Goal: Task Accomplishment & Management: Complete application form

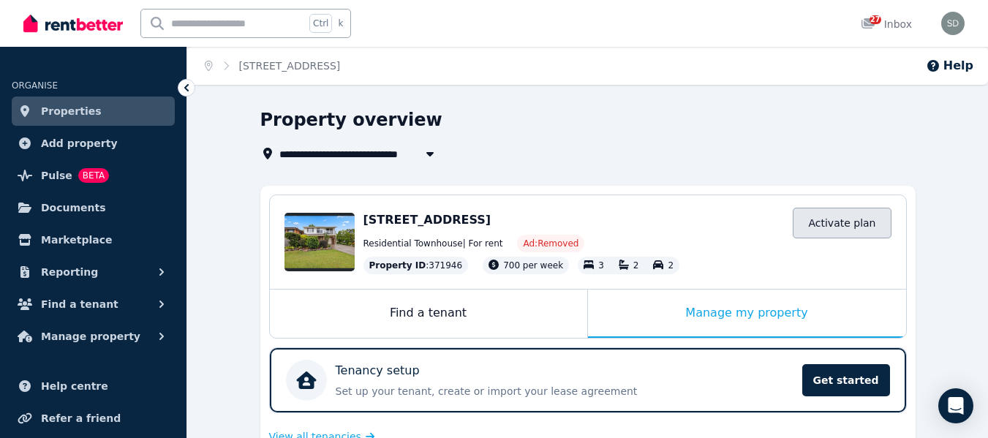
click at [850, 225] on link "Activate plan" at bounding box center [842, 223] width 98 height 31
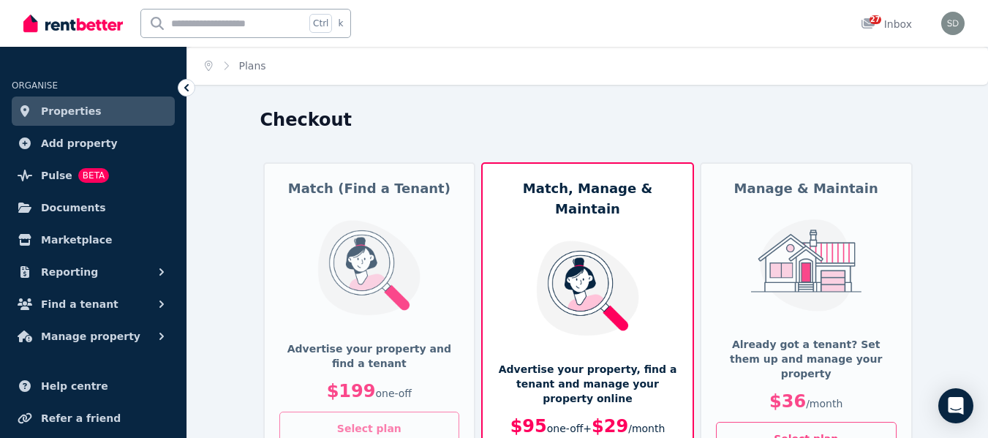
click at [395, 427] on button "Select plan" at bounding box center [369, 429] width 181 height 34
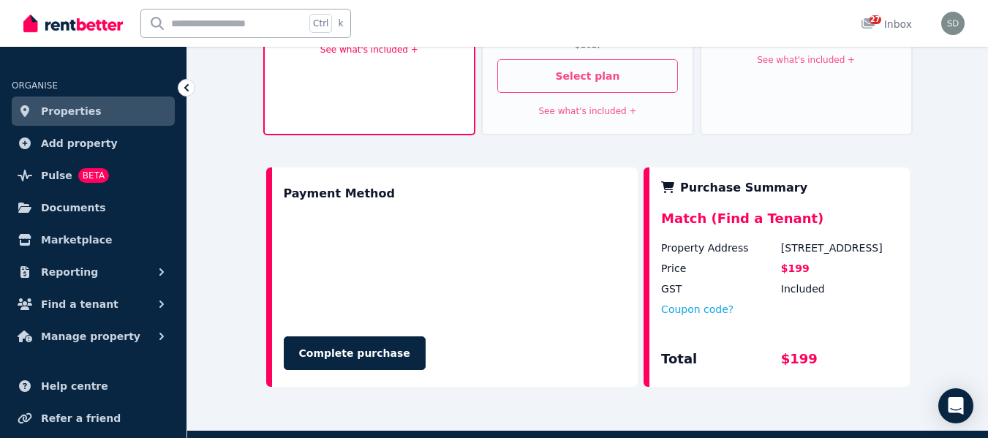
scroll to position [419, 0]
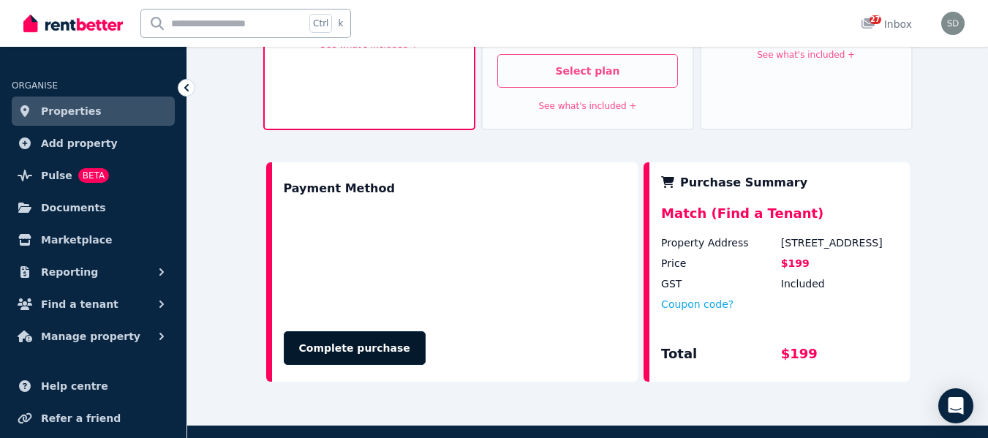
click at [359, 331] on button "Complete purchase" at bounding box center [355, 348] width 142 height 34
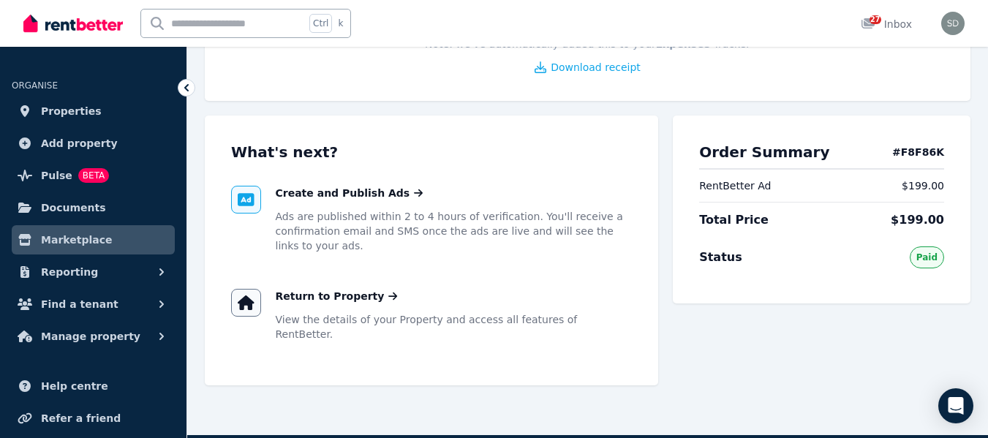
scroll to position [212, 0]
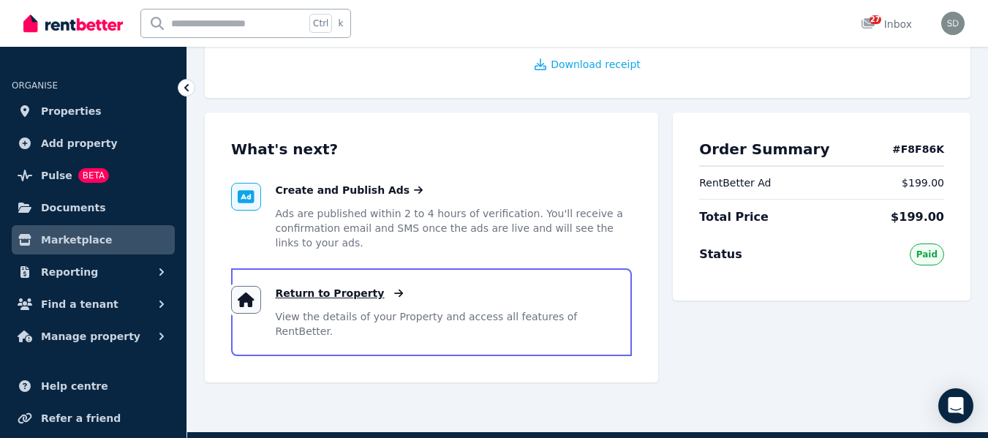
click at [344, 288] on span "Return to Property" at bounding box center [330, 293] width 109 height 15
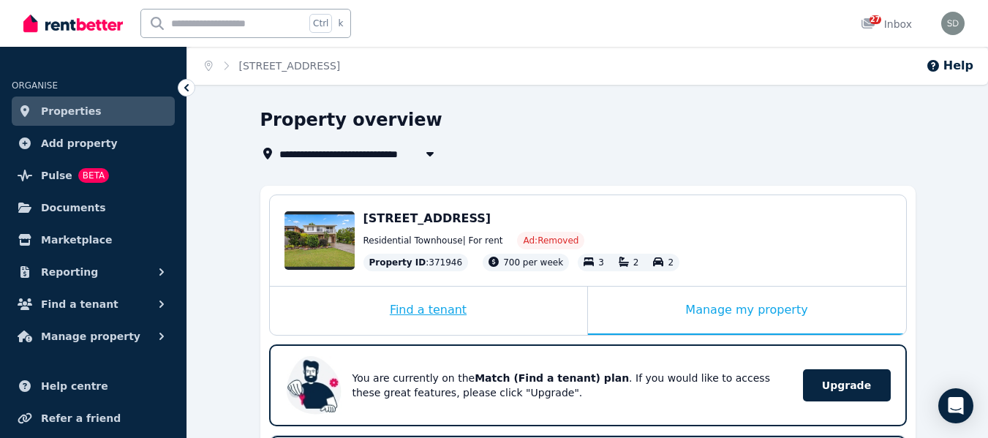
click at [437, 308] on div "Find a tenant" at bounding box center [428, 311] width 317 height 48
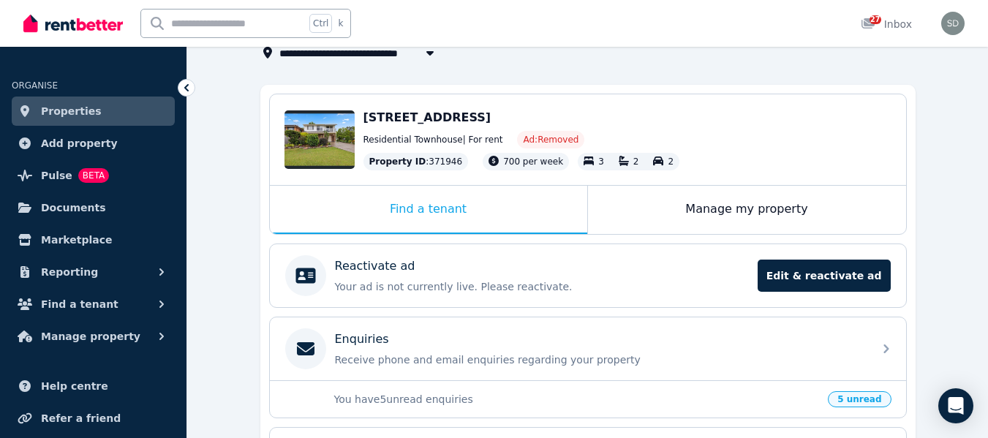
scroll to position [102, 0]
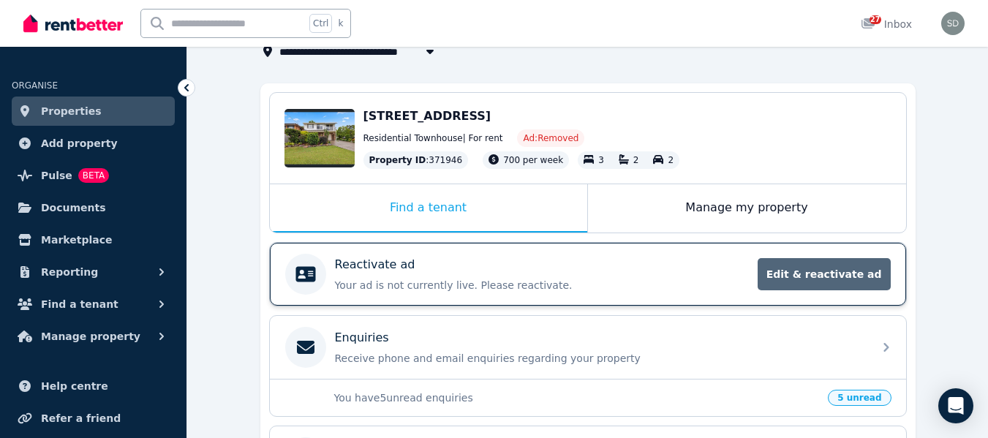
click at [845, 275] on span "Edit & reactivate ad" at bounding box center [824, 274] width 133 height 32
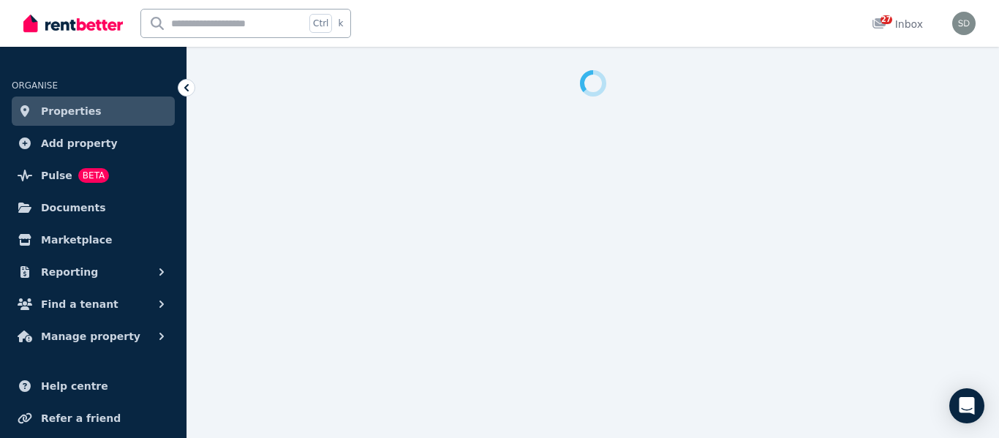
select select "**********"
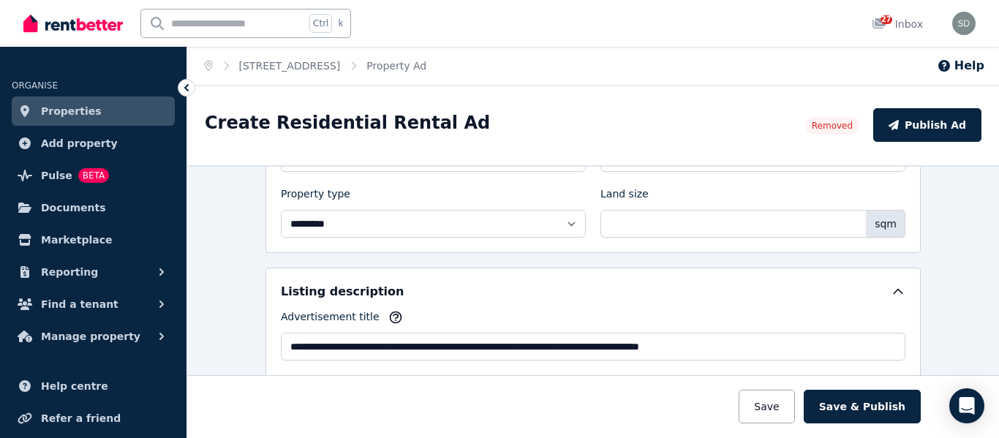
scroll to position [581, 0]
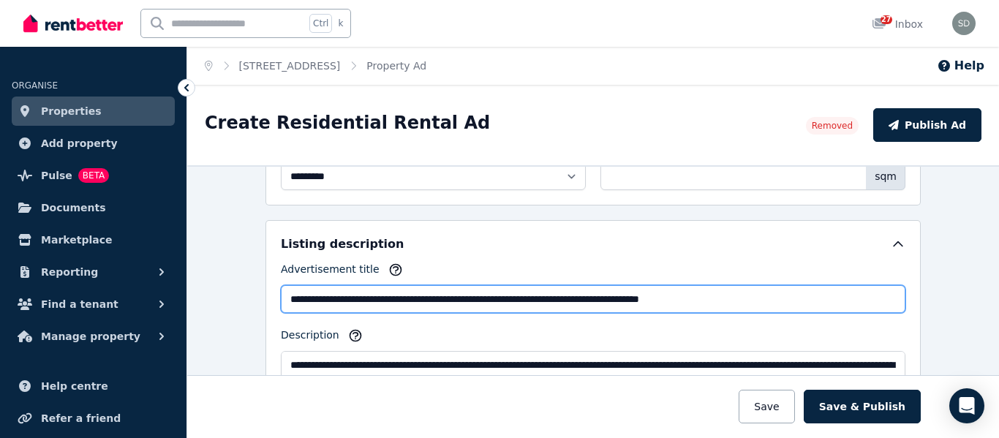
drag, startPoint x: 412, startPoint y: 299, endPoint x: 276, endPoint y: 315, distance: 137.0
click at [281, 315] on div "**********" at bounding box center [593, 357] width 625 height 190
click at [293, 298] on input "**********" at bounding box center [593, 299] width 625 height 28
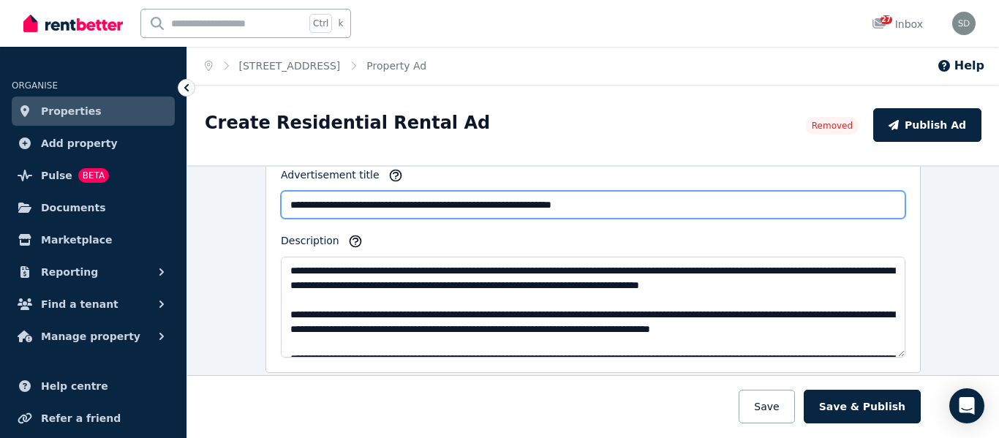
type input "**********"
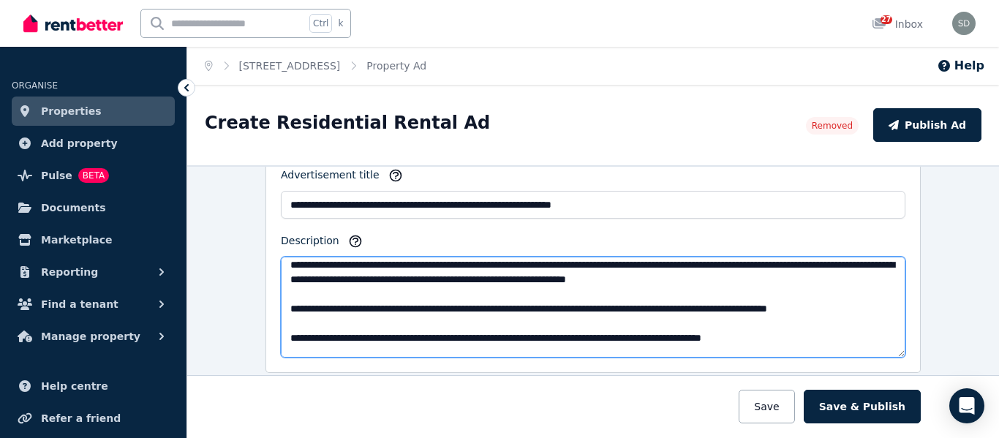
scroll to position [86, 0]
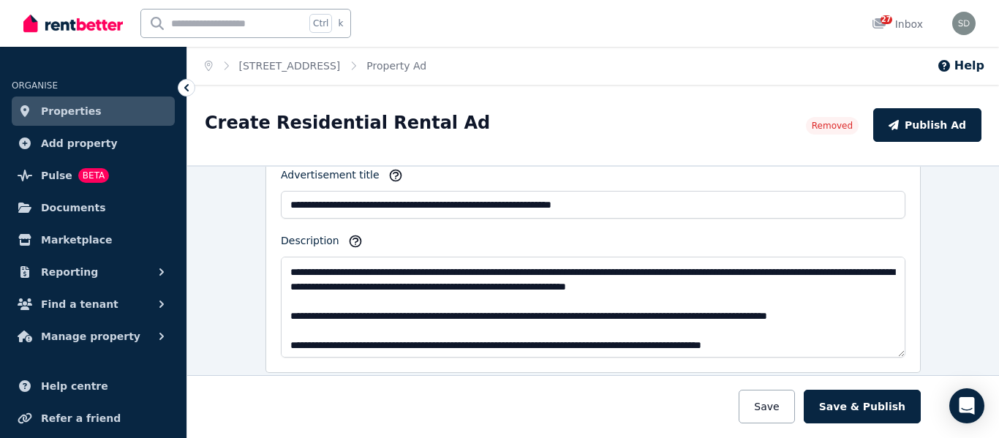
drag, startPoint x: 530, startPoint y: 314, endPoint x: 941, endPoint y: 145, distance: 444.7
click at [941, 145] on div "Create Residential Rental Ad Removed Publish Ad" at bounding box center [593, 125] width 812 height 80
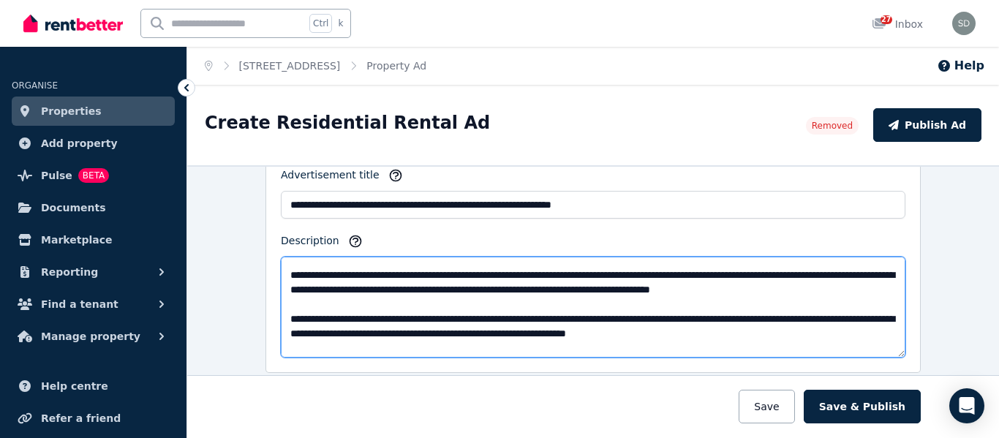
scroll to position [32, 0]
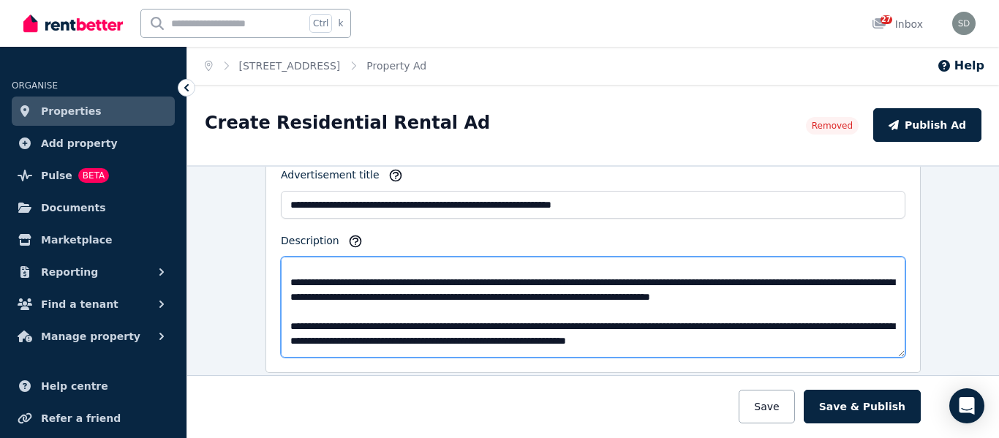
drag, startPoint x: 588, startPoint y: 279, endPoint x: 867, endPoint y: 282, distance: 279.4
click at [867, 282] on textarea "Description" at bounding box center [593, 307] width 625 height 101
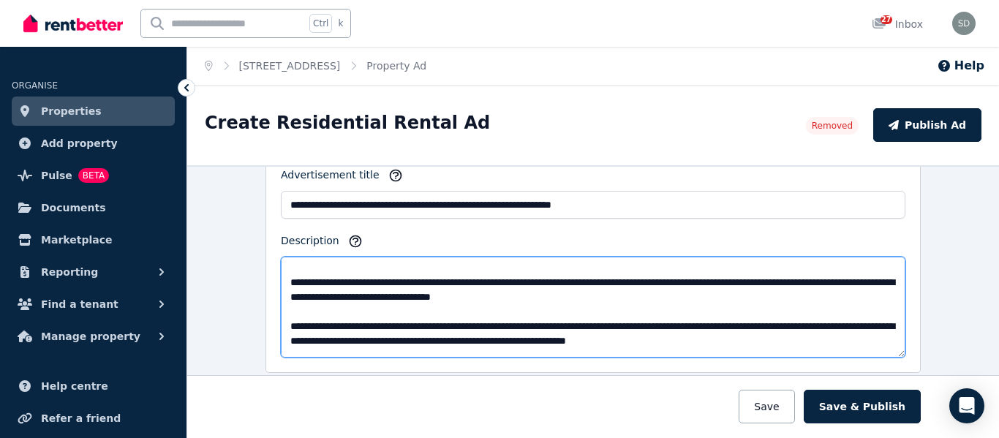
drag, startPoint x: 802, startPoint y: 282, endPoint x: 586, endPoint y: 287, distance: 215.8
click at [586, 287] on textarea "Description" at bounding box center [593, 307] width 625 height 101
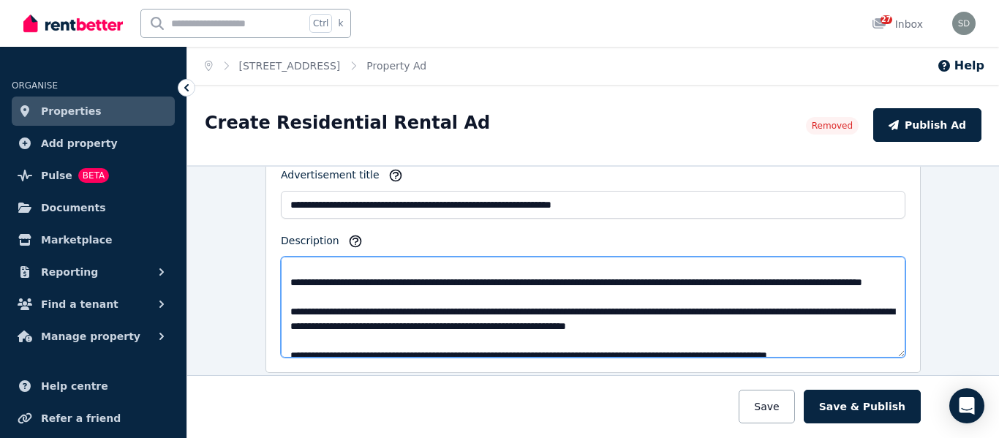
click at [752, 283] on textarea "Description" at bounding box center [593, 307] width 625 height 101
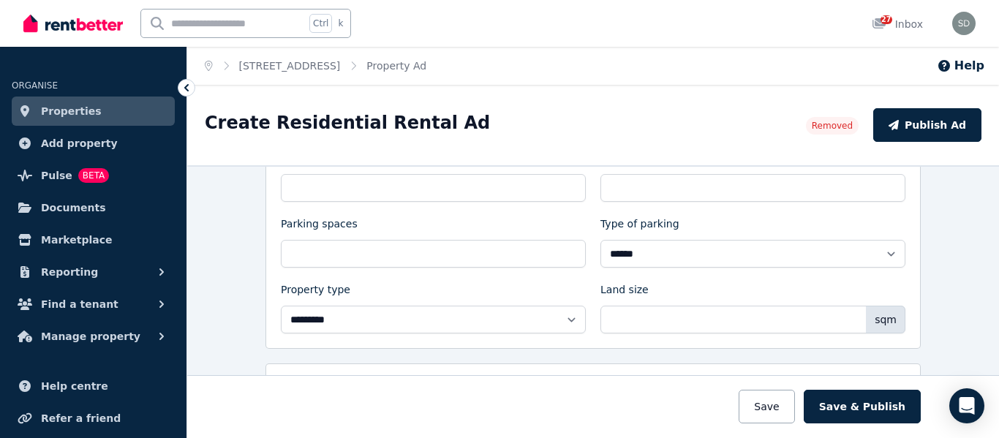
scroll to position [267, 0]
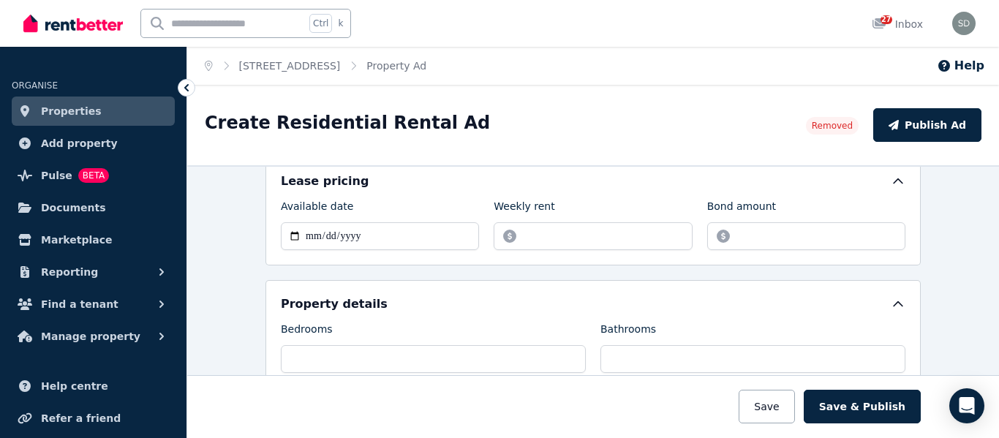
type textarea "**********"
click at [326, 233] on input "**********" at bounding box center [380, 236] width 198 height 28
click at [318, 263] on div "**********" at bounding box center [592, 211] width 655 height 108
click at [309, 234] on input "**********" at bounding box center [380, 236] width 198 height 28
type input "**********"
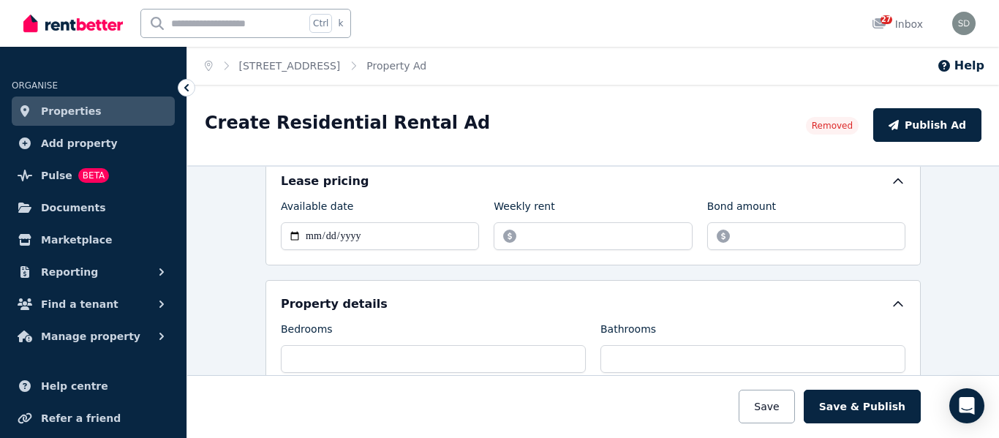
click at [520, 318] on div "**********" at bounding box center [593, 399] width 625 height 209
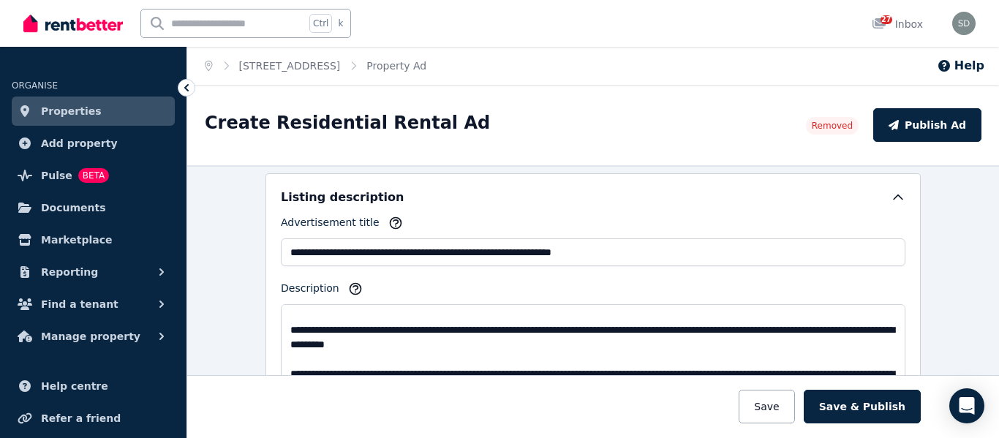
scroll to position [660, 0]
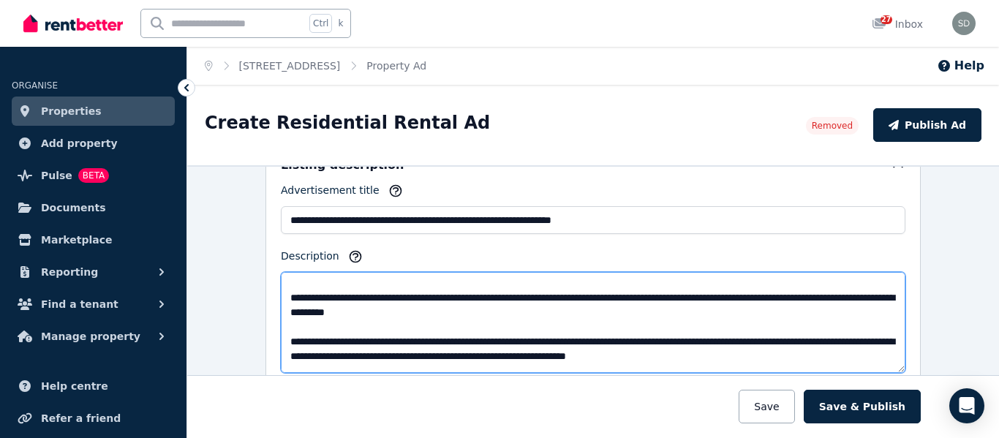
click at [797, 294] on textarea "Description" at bounding box center [593, 322] width 625 height 101
click at [808, 290] on textarea "Description" at bounding box center [593, 322] width 625 height 101
click at [875, 340] on textarea "Description" at bounding box center [593, 322] width 625 height 101
click at [873, 340] on textarea "Description" at bounding box center [593, 322] width 625 height 101
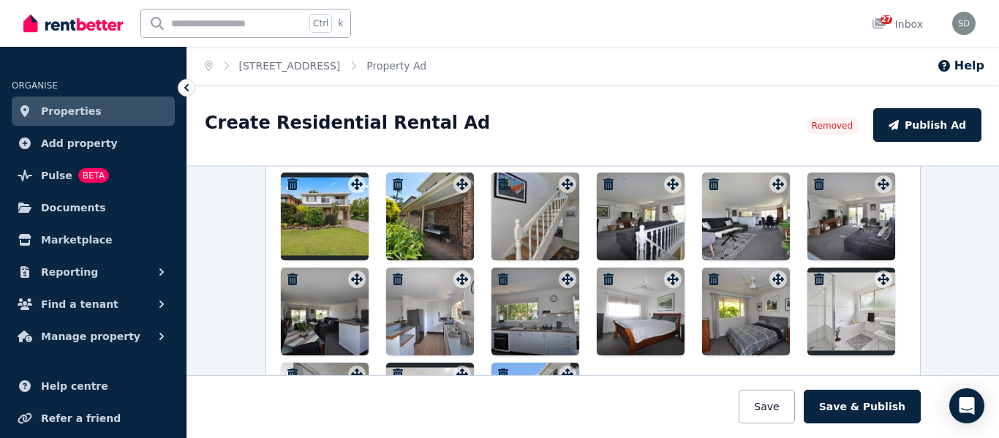
scroll to position [1689, 0]
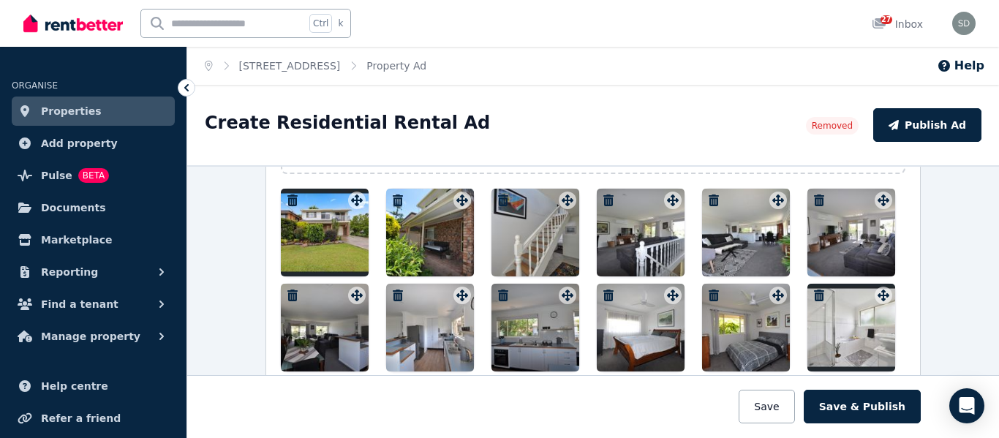
click at [357, 248] on div at bounding box center [325, 233] width 88 height 88
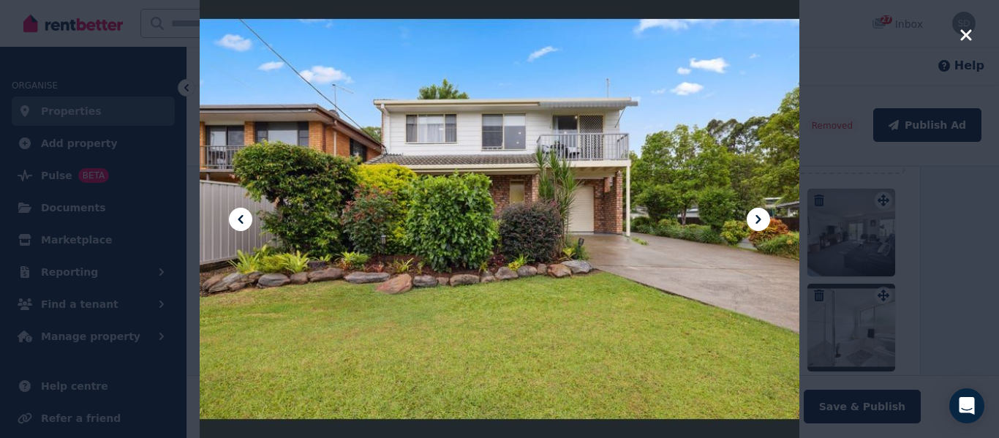
click at [764, 222] on icon at bounding box center [759, 220] width 18 height 18
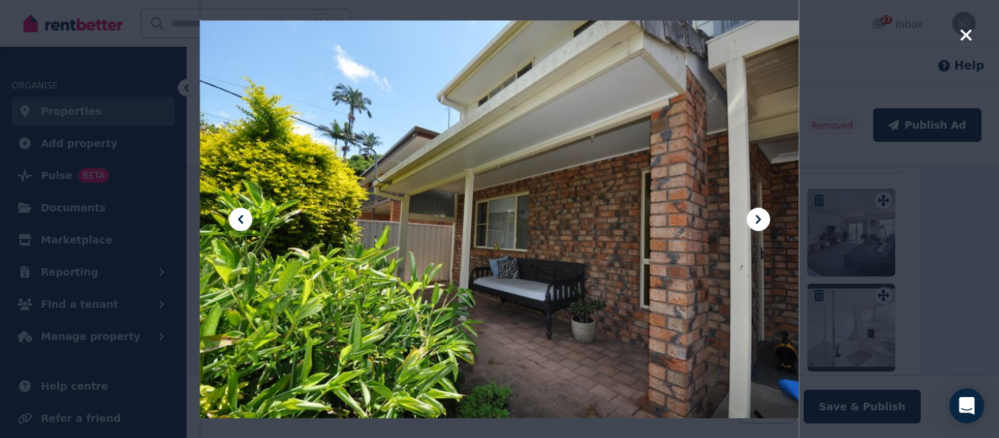
click at [764, 222] on icon at bounding box center [759, 220] width 18 height 18
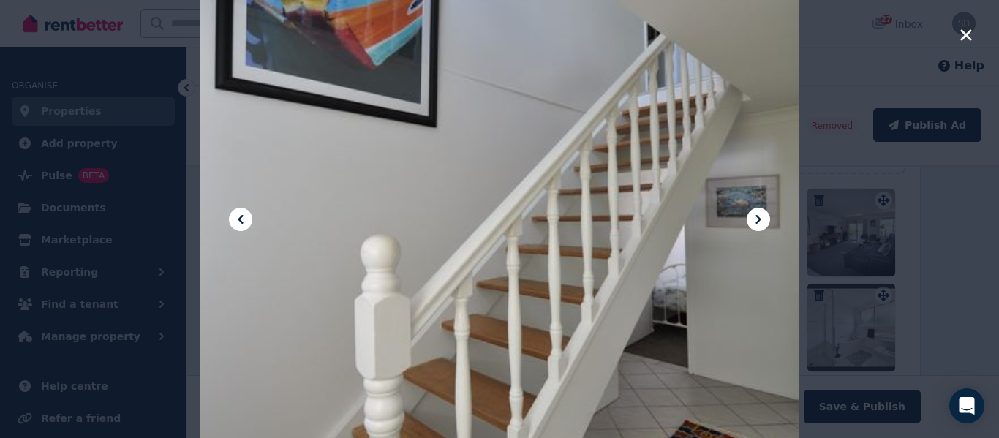
click at [764, 222] on icon at bounding box center [759, 220] width 18 height 18
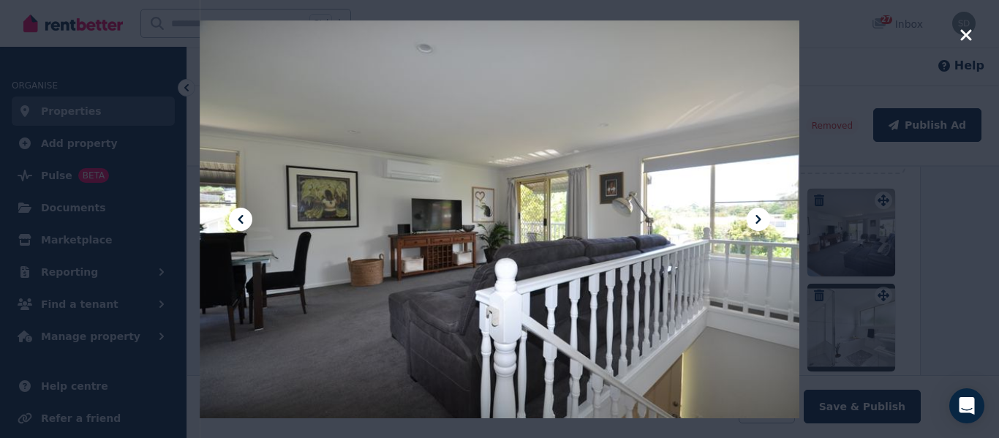
click at [757, 222] on icon at bounding box center [757, 219] width 5 height 9
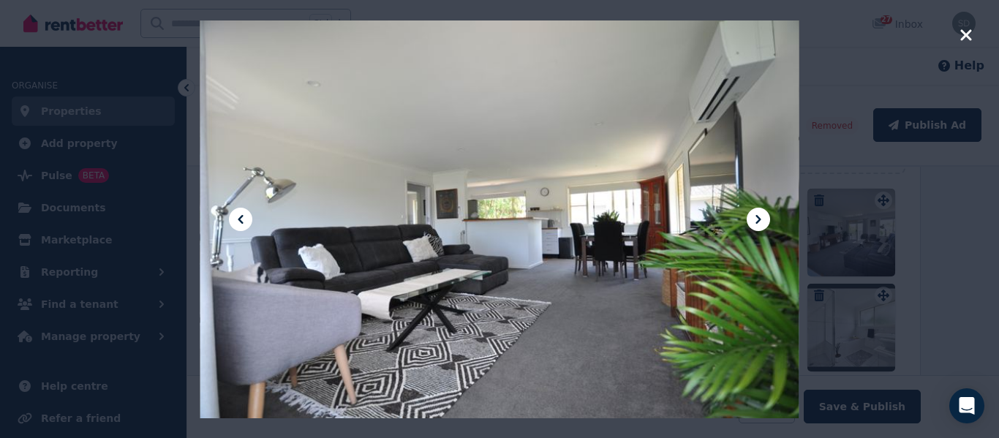
click at [757, 222] on icon at bounding box center [757, 219] width 5 height 9
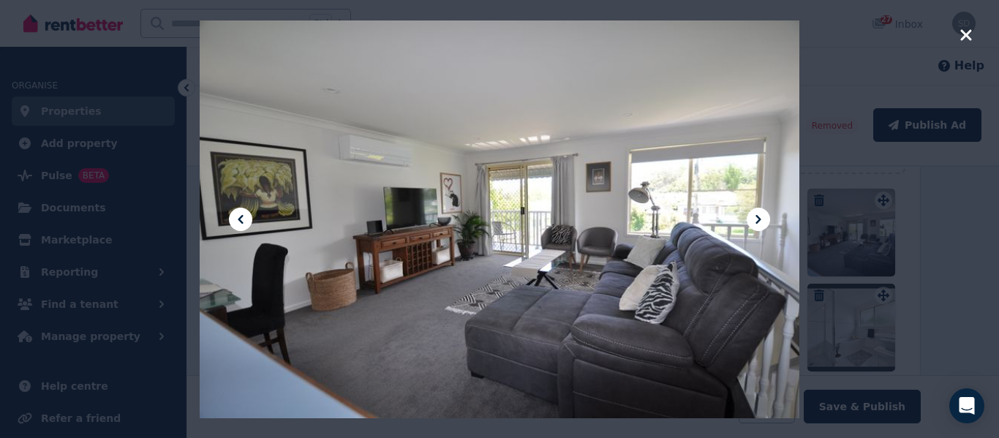
click at [757, 222] on icon at bounding box center [757, 219] width 5 height 9
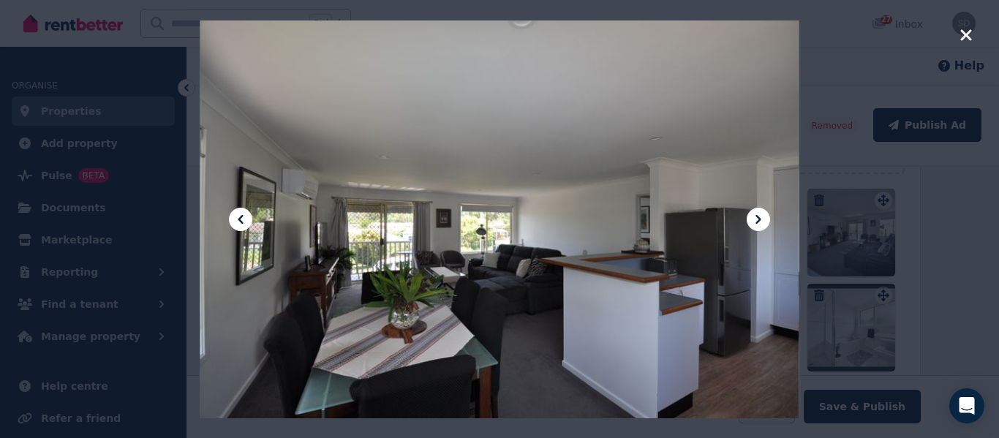
click at [757, 222] on icon at bounding box center [757, 219] width 5 height 9
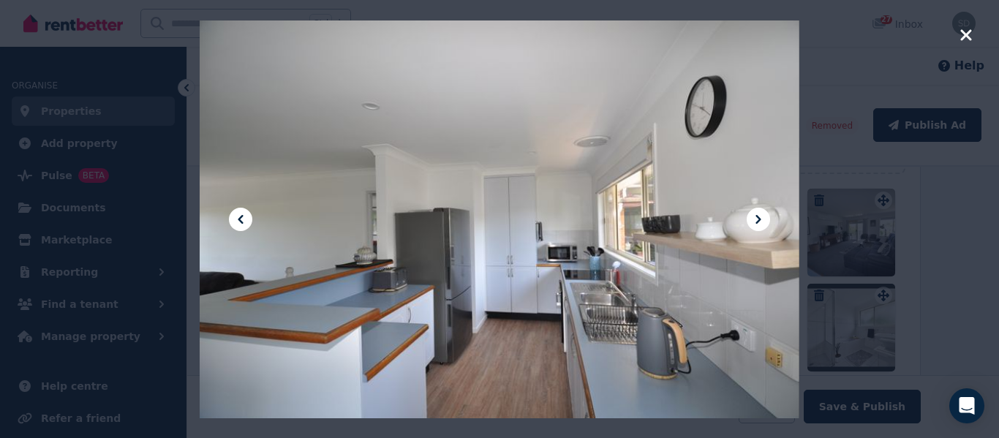
click at [757, 222] on icon at bounding box center [757, 219] width 5 height 9
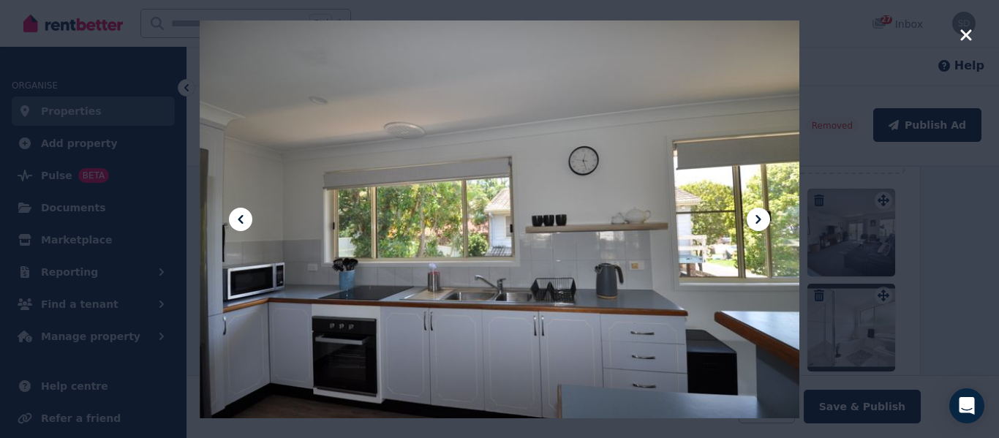
click at [757, 222] on icon at bounding box center [757, 219] width 5 height 9
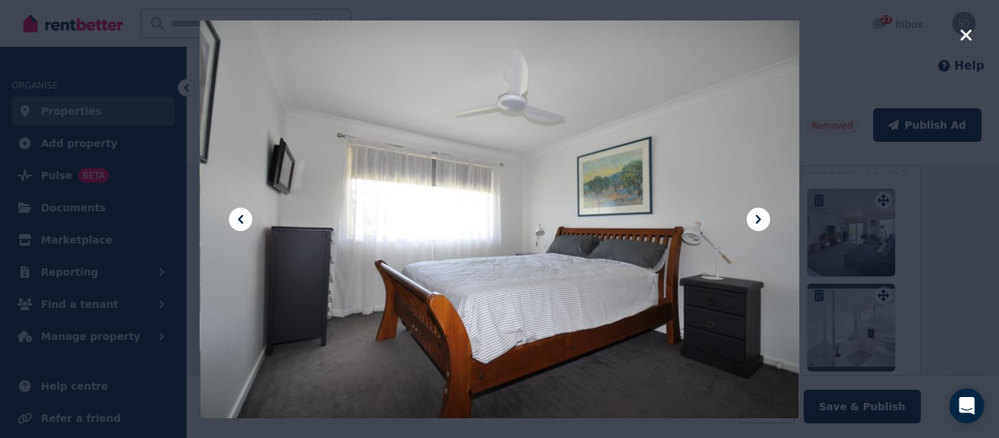
click at [757, 222] on icon at bounding box center [757, 219] width 5 height 9
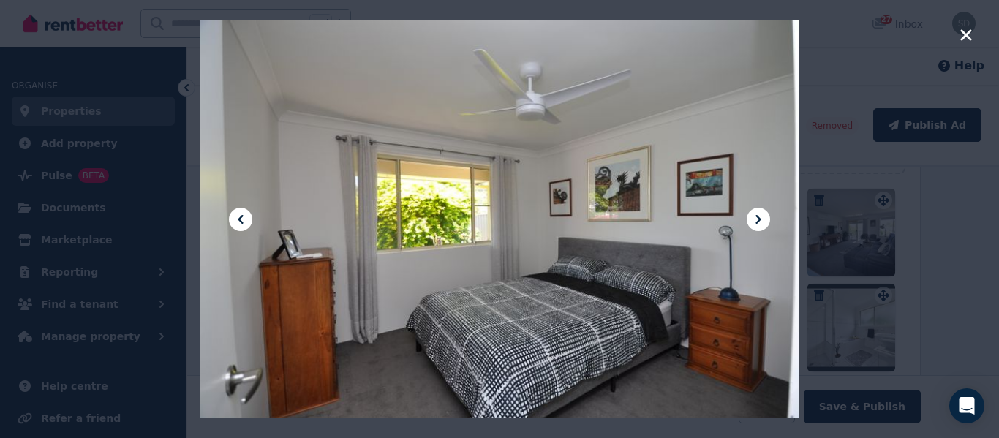
click at [757, 222] on icon at bounding box center [757, 219] width 5 height 9
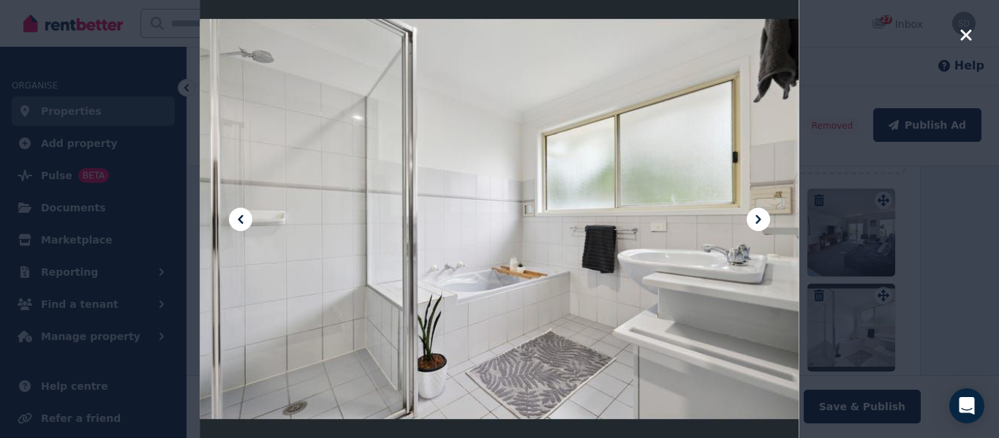
click at [757, 222] on icon at bounding box center [757, 219] width 5 height 9
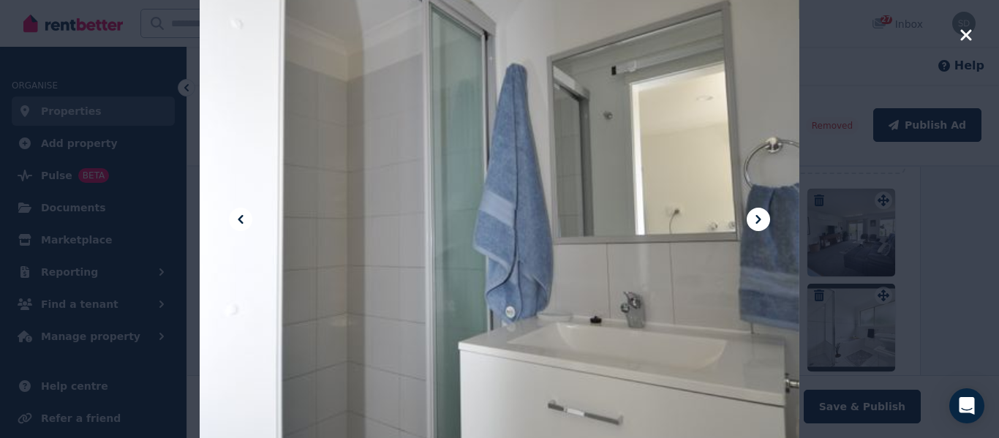
click at [757, 222] on icon at bounding box center [757, 219] width 5 height 9
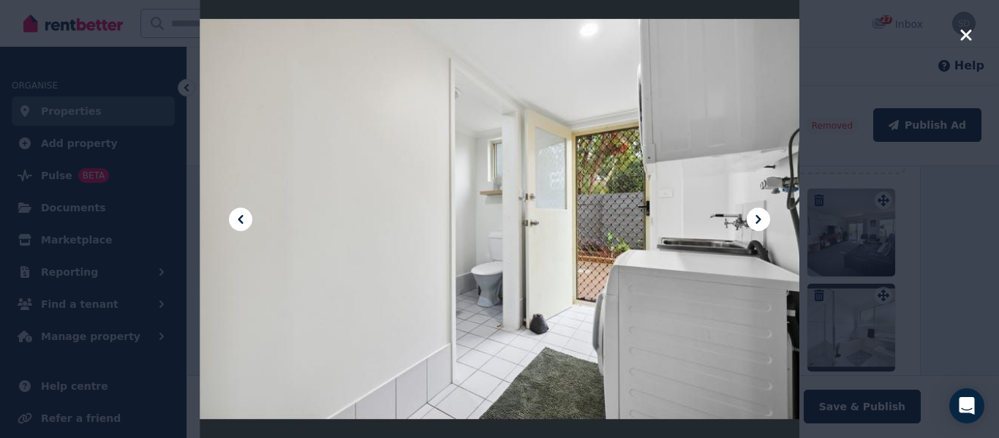
click at [757, 222] on icon at bounding box center [757, 219] width 5 height 9
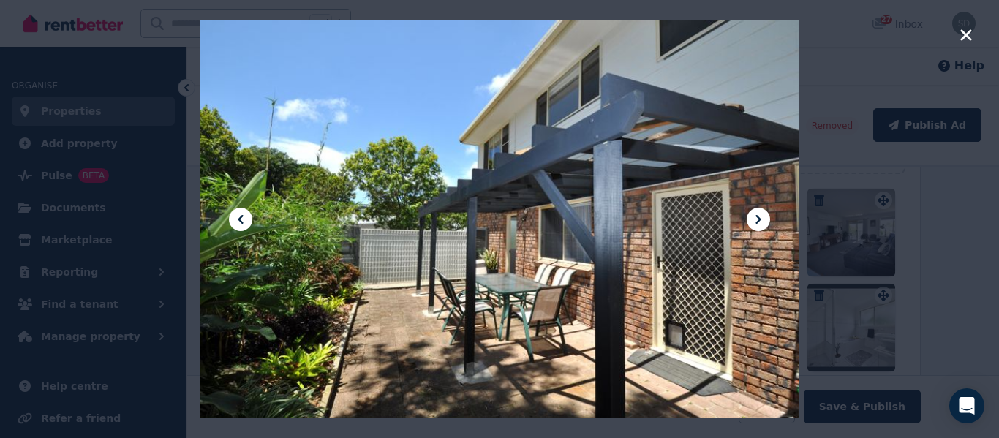
click at [757, 222] on icon at bounding box center [757, 219] width 5 height 9
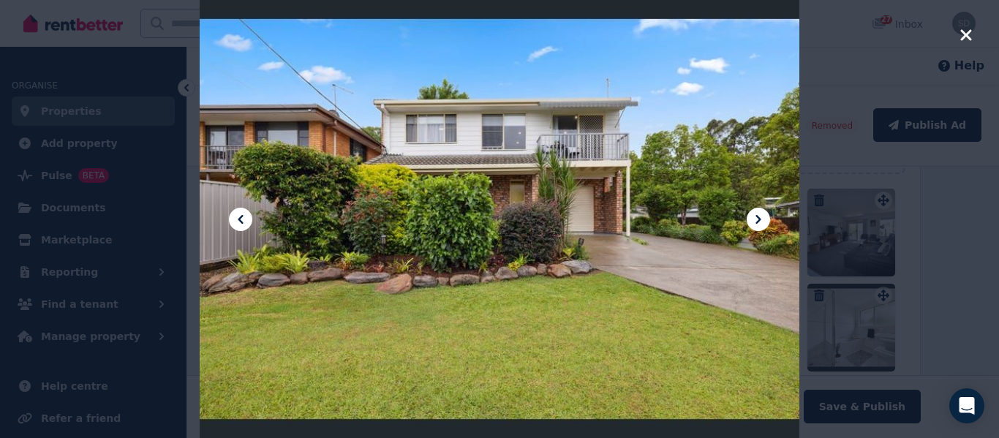
click at [757, 222] on icon at bounding box center [757, 219] width 5 height 9
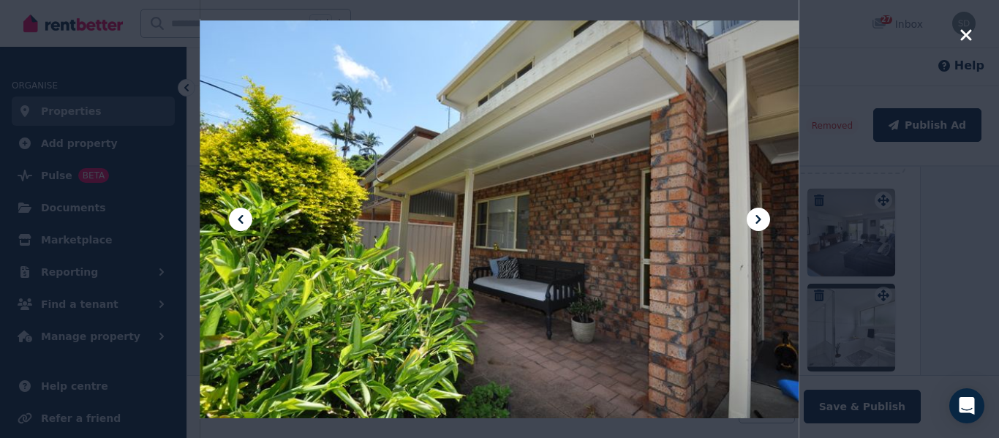
click at [757, 222] on icon at bounding box center [757, 219] width 5 height 9
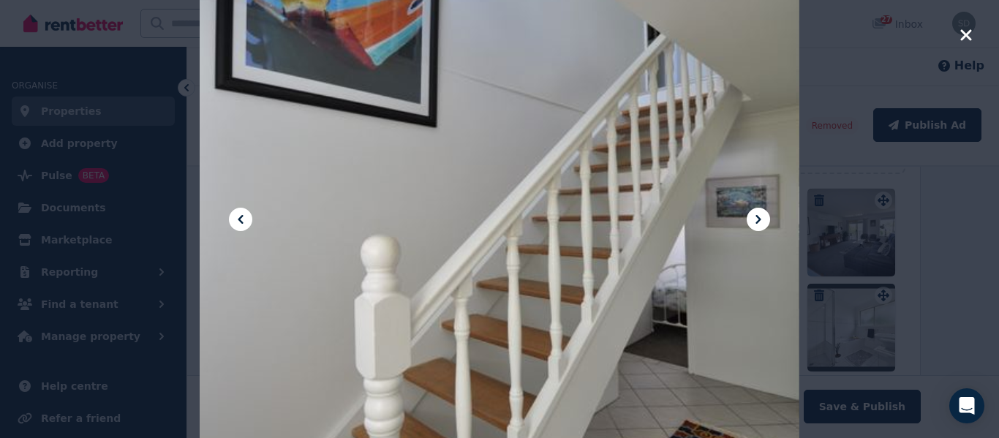
click at [757, 222] on icon at bounding box center [757, 219] width 5 height 9
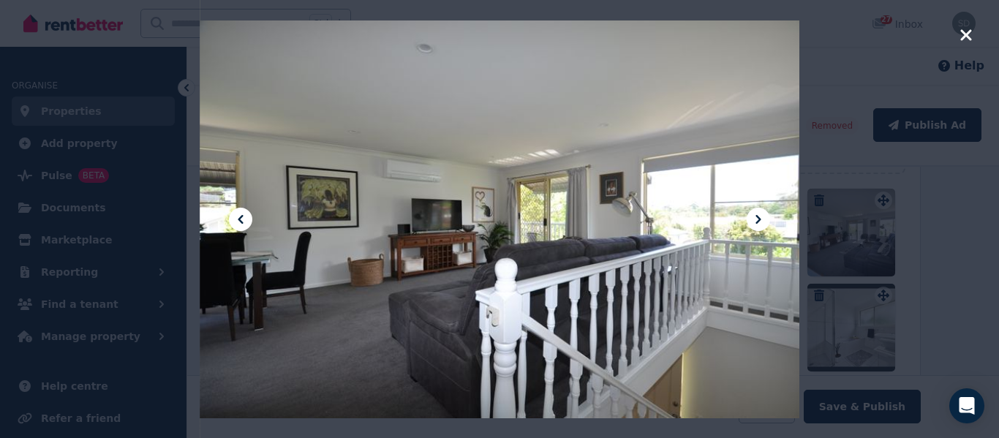
click at [968, 34] on icon "button" at bounding box center [965, 34] width 11 height 11
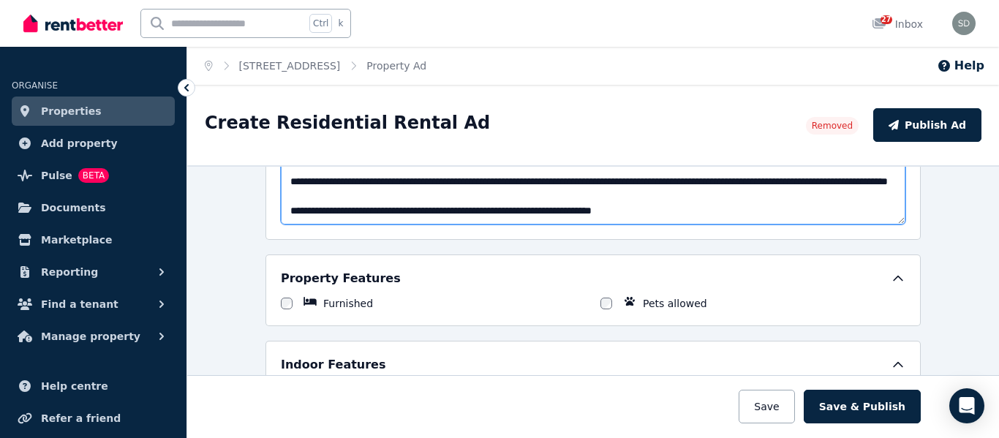
scroll to position [190, 0]
click at [602, 212] on textarea "Description" at bounding box center [593, 174] width 625 height 101
click at [553, 212] on textarea "Description" at bounding box center [593, 174] width 625 height 101
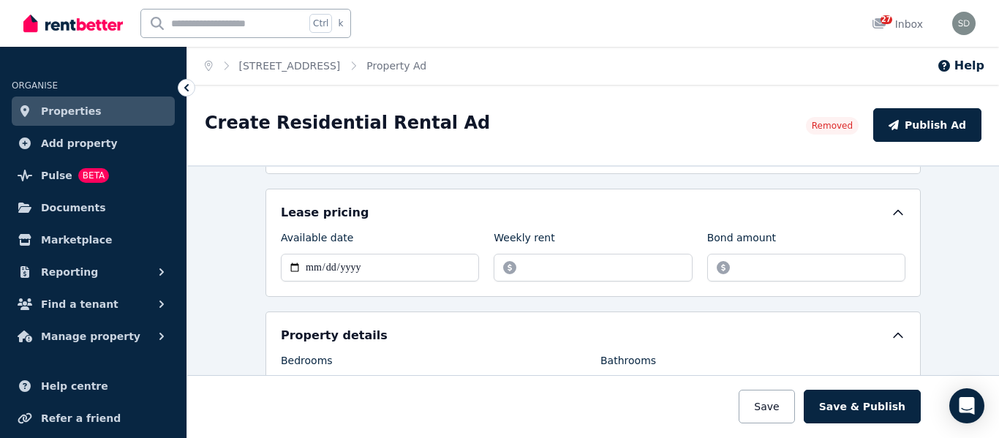
scroll to position [0, 0]
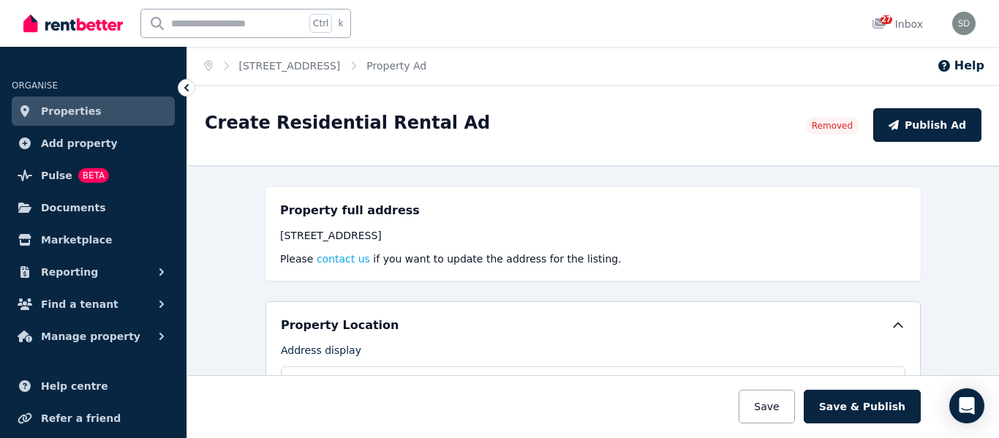
type textarea "**********"
click at [894, 328] on icon at bounding box center [898, 325] width 15 height 15
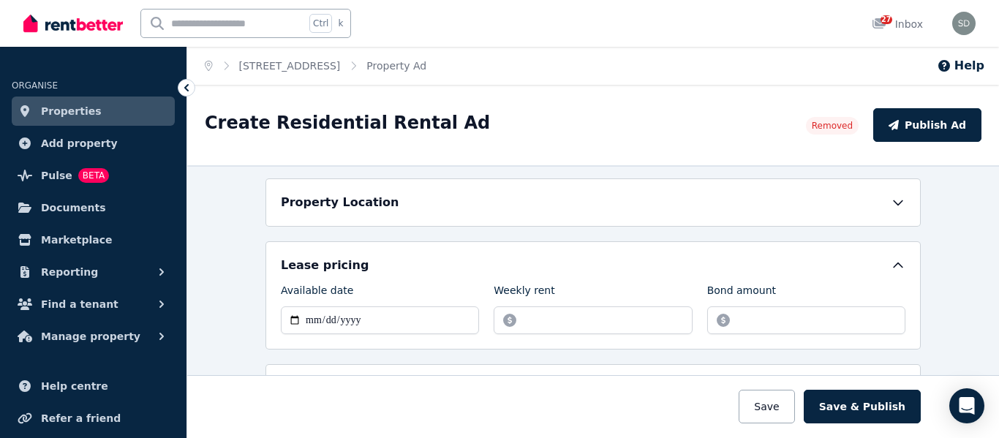
scroll to position [61, 0]
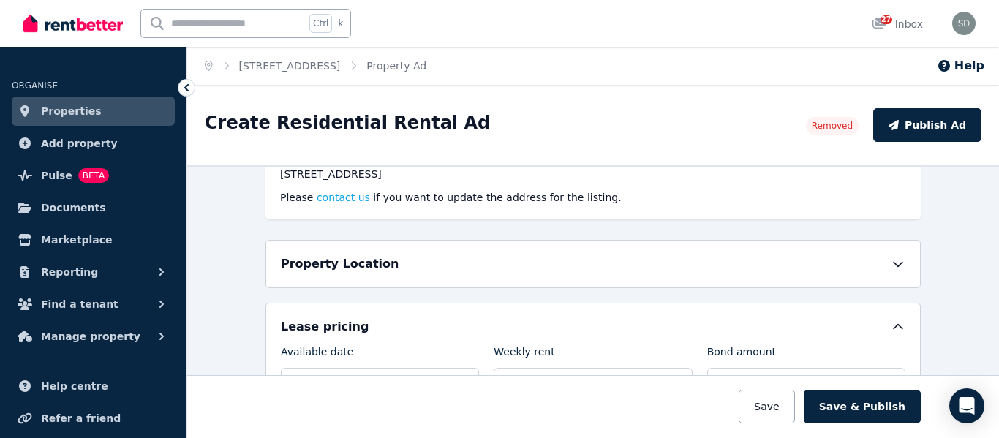
click at [426, 255] on div "Property Location" at bounding box center [592, 264] width 655 height 48
click at [398, 270] on div "Property Location" at bounding box center [593, 264] width 625 height 18
select select "**********"
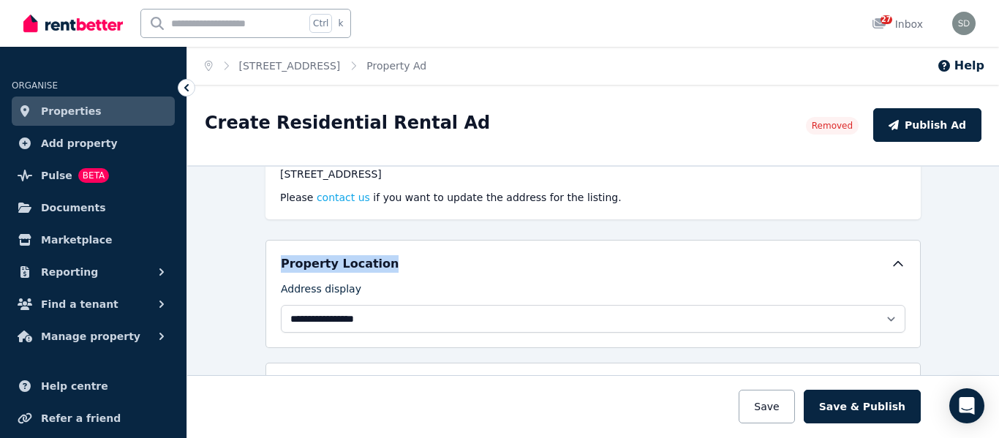
click at [398, 270] on div "Property Location" at bounding box center [593, 264] width 625 height 18
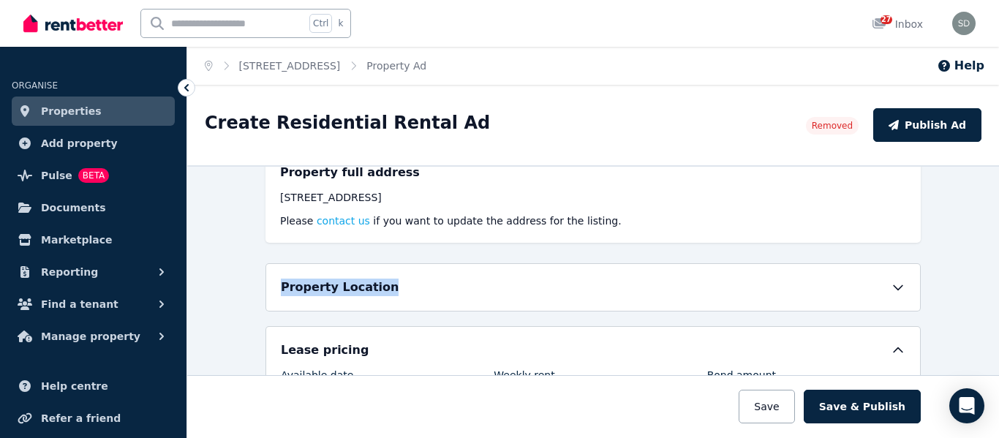
scroll to position [0, 0]
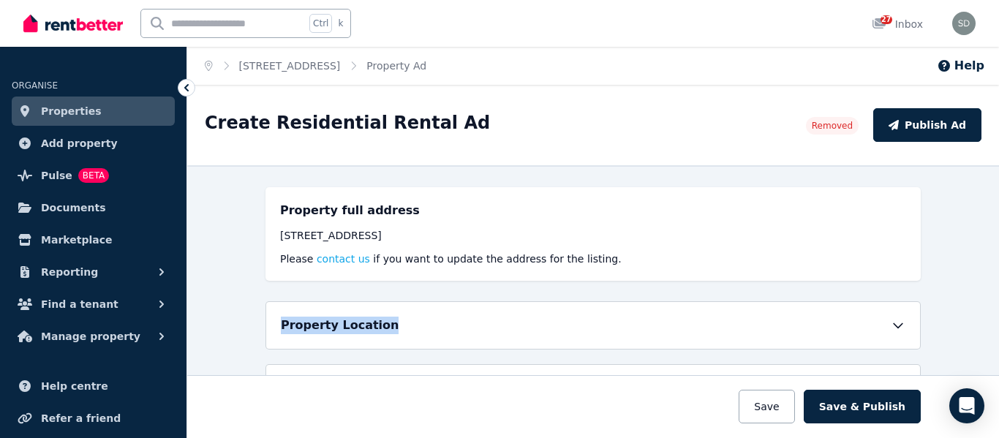
click at [432, 328] on div "Property Location" at bounding box center [593, 326] width 625 height 18
select select "**********"
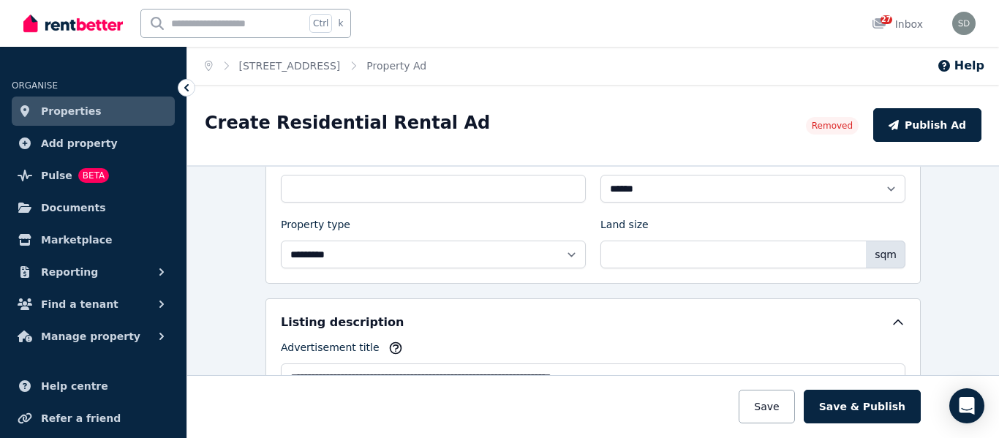
scroll to position [526, 0]
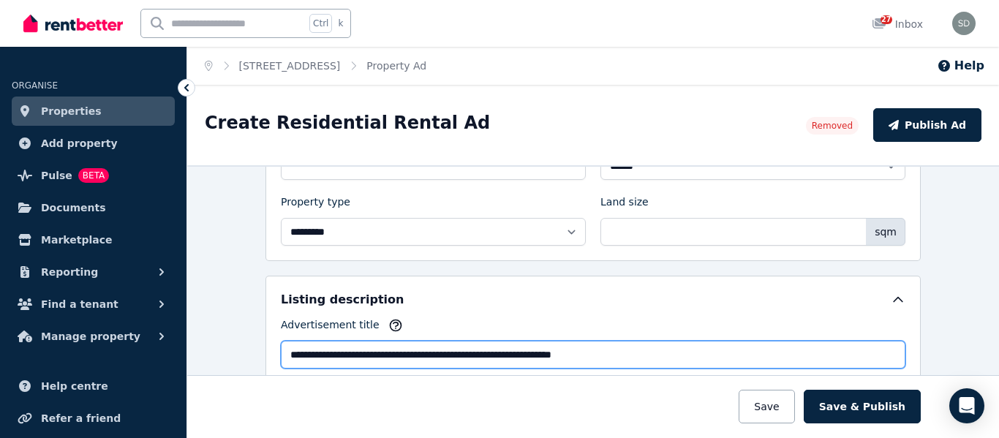
click at [429, 351] on input "**********" at bounding box center [593, 355] width 625 height 28
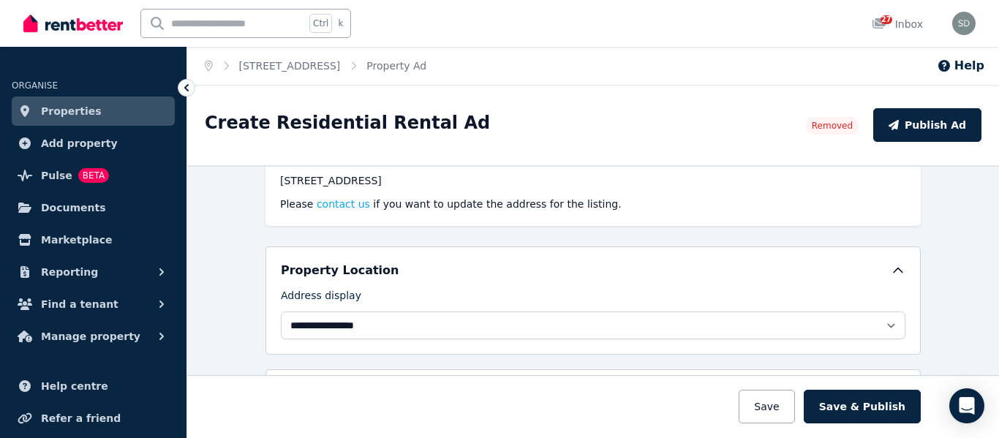
scroll to position [23, 0]
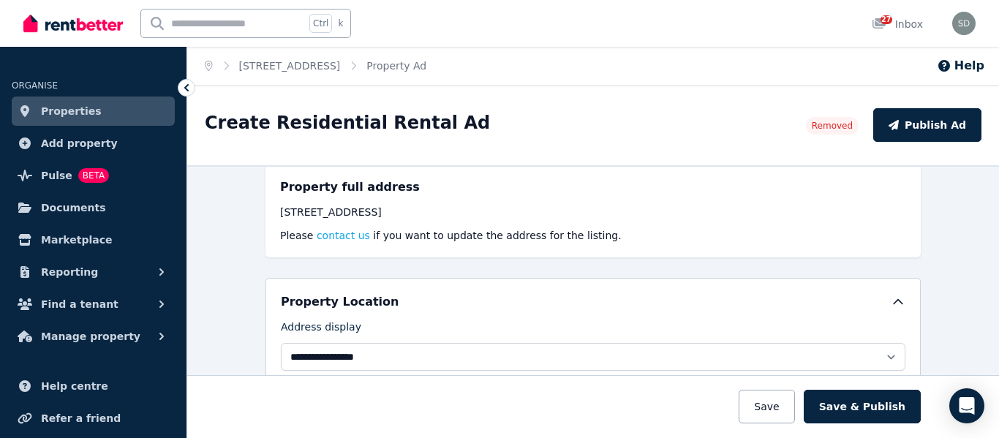
type input "**********"
drag, startPoint x: 276, startPoint y: 213, endPoint x: 480, endPoint y: 217, distance: 203.4
click at [480, 217] on div "[STREET_ADDRESS]" at bounding box center [593, 212] width 626 height 15
copy div "[STREET_ADDRESS]"
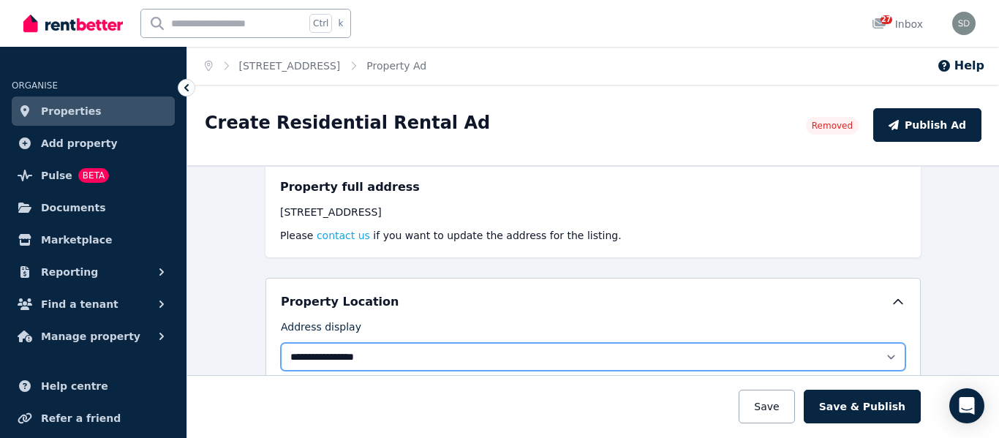
click at [383, 353] on select "**********" at bounding box center [593, 357] width 625 height 28
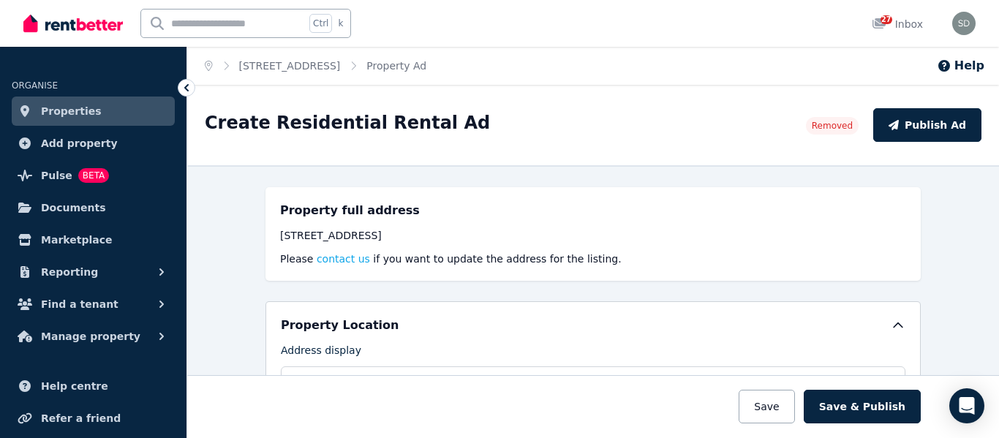
drag, startPoint x: 987, startPoint y: 186, endPoint x: 813, endPoint y: 166, distance: 176.0
click at [972, 170] on div "**********" at bounding box center [593, 301] width 812 height 273
drag, startPoint x: 481, startPoint y: 230, endPoint x: 252, endPoint y: 241, distance: 229.1
click at [252, 241] on div "**********" at bounding box center [593, 301] width 812 height 273
copy div "[STREET_ADDRESS]"
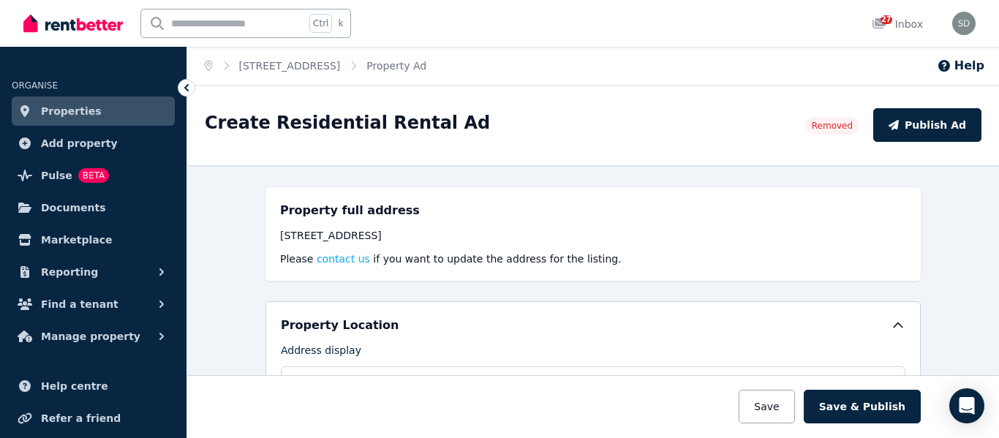
click at [385, 348] on div "Address display" at bounding box center [593, 353] width 625 height 20
click at [376, 342] on div "**********" at bounding box center [593, 356] width 625 height 78
click at [377, 347] on div "Address display" at bounding box center [593, 353] width 625 height 20
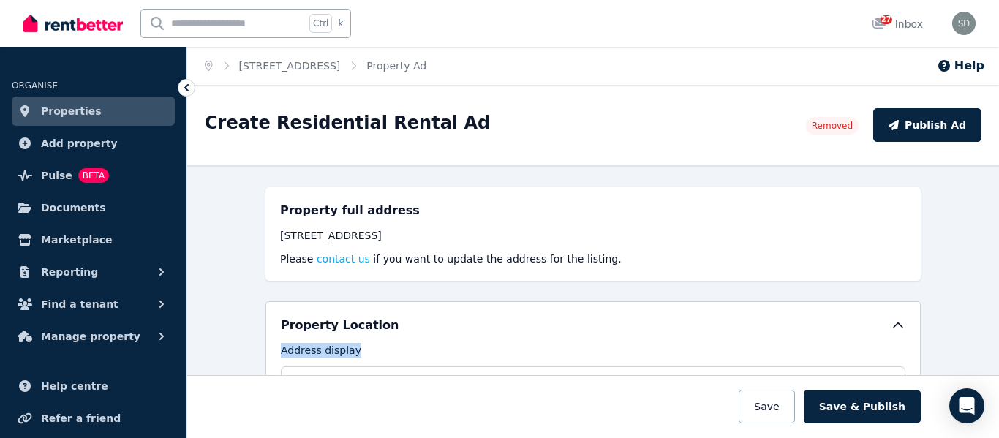
click at [377, 347] on div "Address display" at bounding box center [593, 353] width 625 height 20
drag, startPoint x: 474, startPoint y: 335, endPoint x: 421, endPoint y: 340, distance: 52.9
click at [421, 340] on div "**********" at bounding box center [593, 356] width 625 height 78
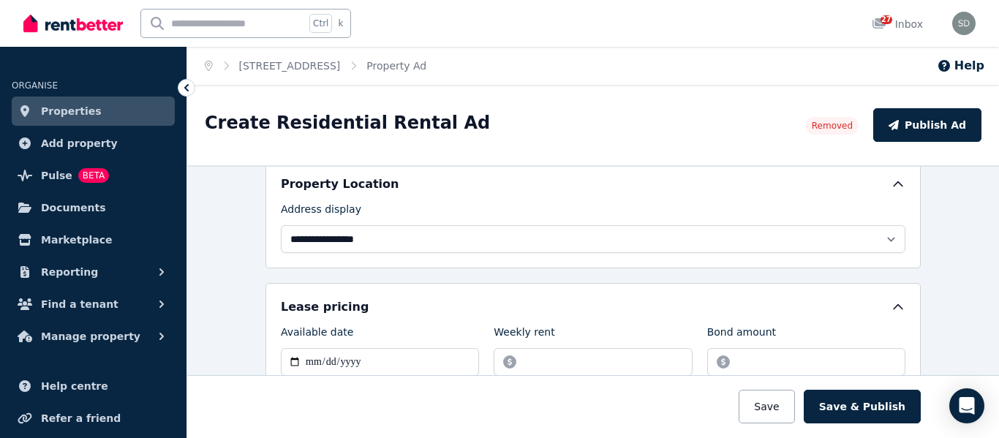
scroll to position [149, 0]
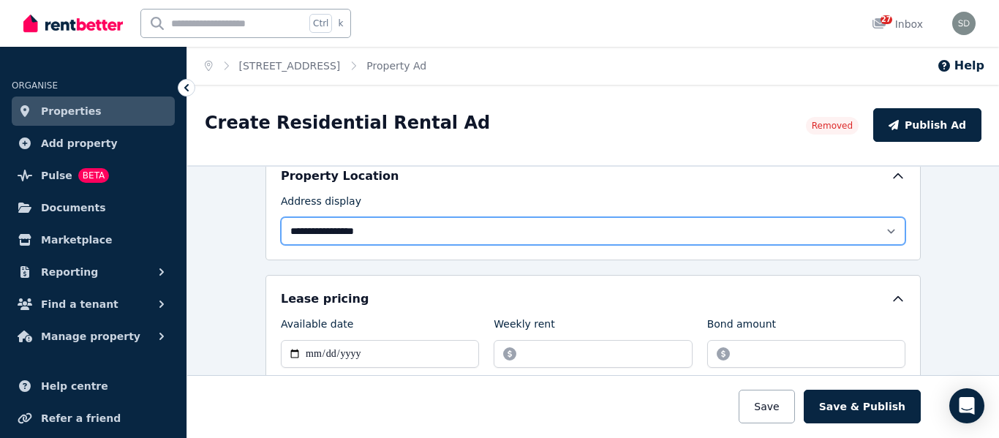
click at [390, 238] on select "**********" at bounding box center [593, 231] width 625 height 28
click at [281, 217] on select "**********" at bounding box center [593, 231] width 625 height 28
click at [407, 233] on select "**********" at bounding box center [593, 231] width 625 height 28
select select "**********"
click at [281, 217] on select "**********" at bounding box center [593, 231] width 625 height 28
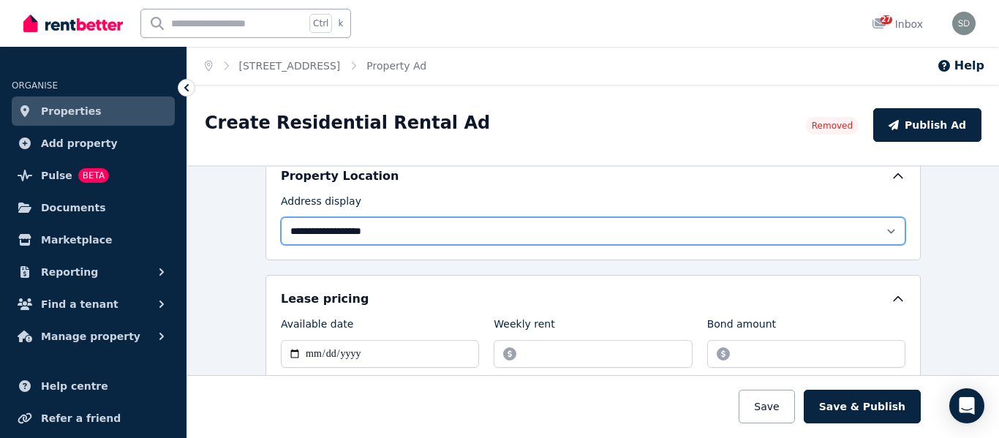
click at [453, 228] on select "**********" at bounding box center [593, 231] width 625 height 28
click at [895, 233] on select "**********" at bounding box center [593, 231] width 625 height 28
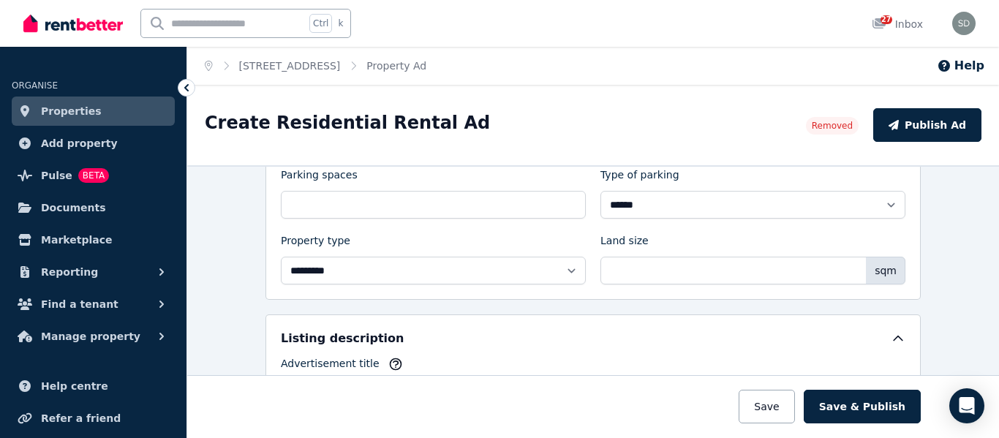
scroll to position [542, 0]
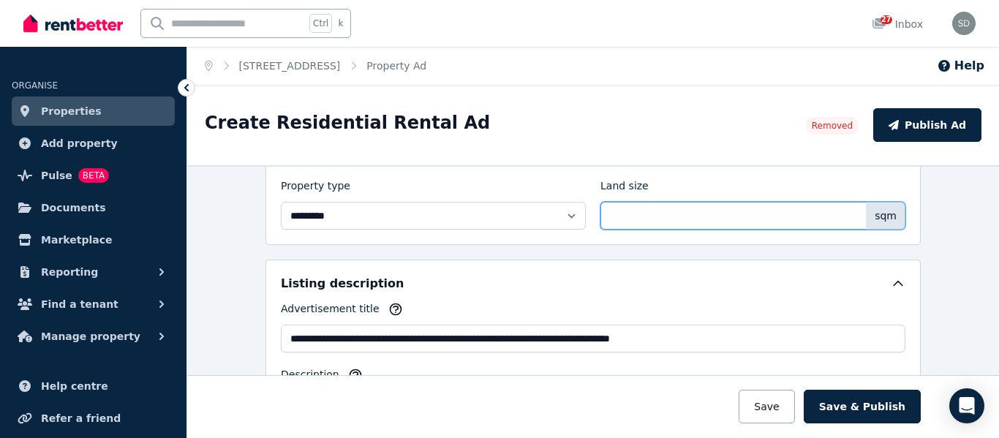
click at [648, 214] on input "***" at bounding box center [752, 216] width 305 height 28
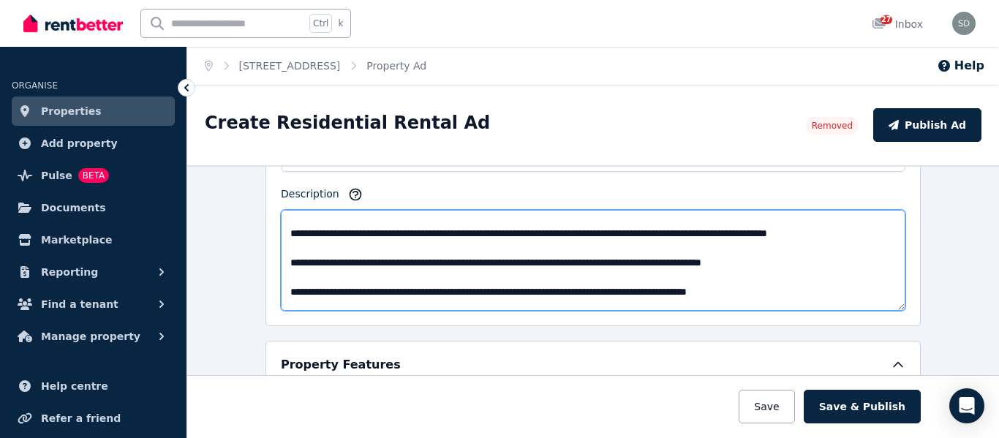
scroll to position [126, 0]
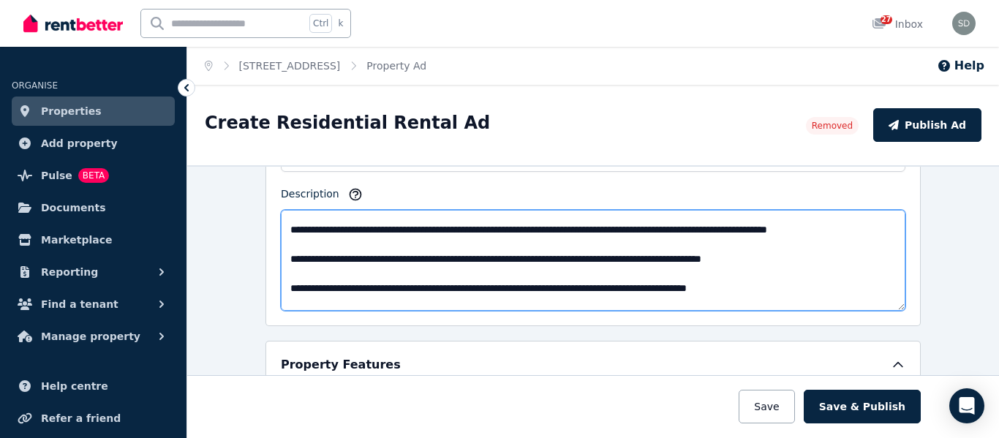
click at [821, 260] on textarea "Description" at bounding box center [593, 260] width 625 height 101
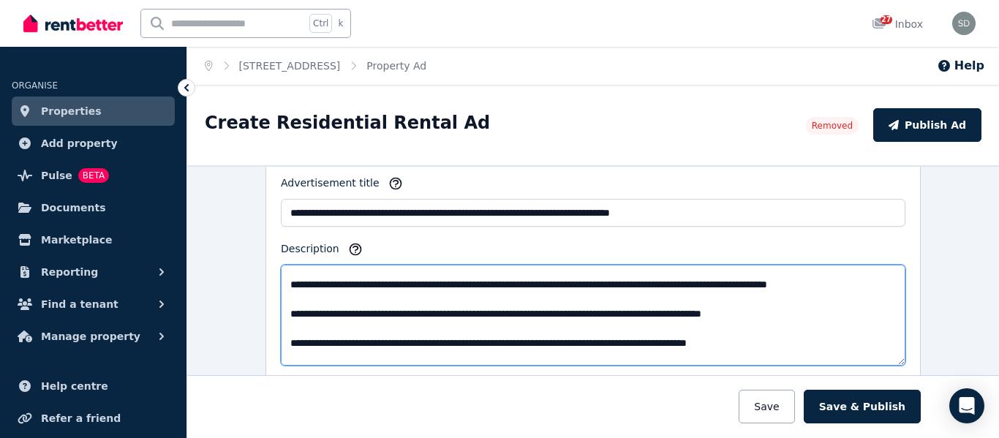
scroll to position [683, 0]
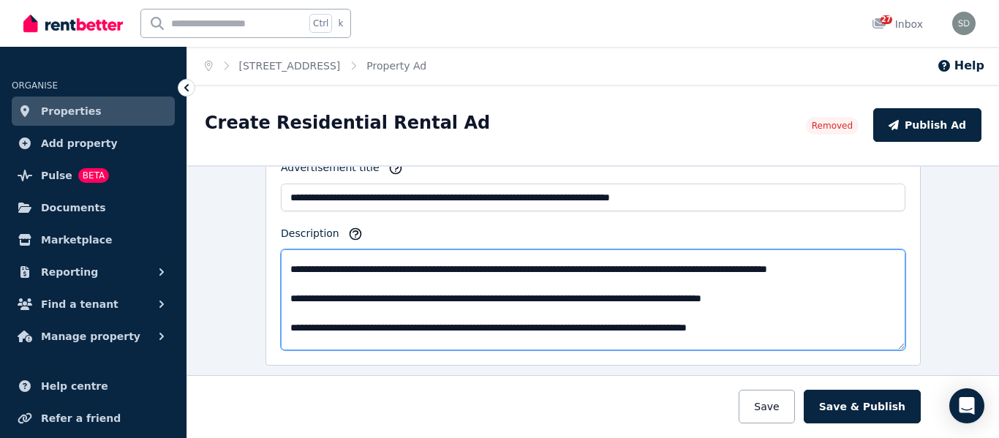
click at [808, 302] on textarea "Description" at bounding box center [593, 299] width 625 height 101
click at [790, 297] on textarea "Description" at bounding box center [593, 299] width 625 height 101
click at [884, 301] on textarea "Description" at bounding box center [593, 299] width 625 height 101
click at [389, 313] on textarea "Description" at bounding box center [593, 299] width 625 height 101
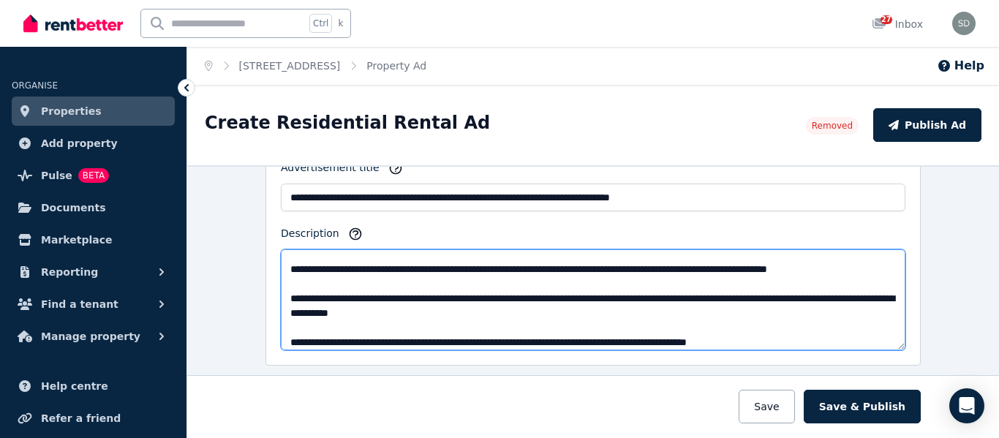
click at [516, 314] on textarea "Description" at bounding box center [593, 299] width 625 height 101
click at [734, 295] on textarea "Description" at bounding box center [593, 299] width 625 height 101
click at [743, 298] on textarea "Description" at bounding box center [593, 299] width 625 height 101
click at [532, 310] on textarea "Description" at bounding box center [593, 299] width 625 height 101
click at [544, 312] on textarea "Description" at bounding box center [593, 299] width 625 height 101
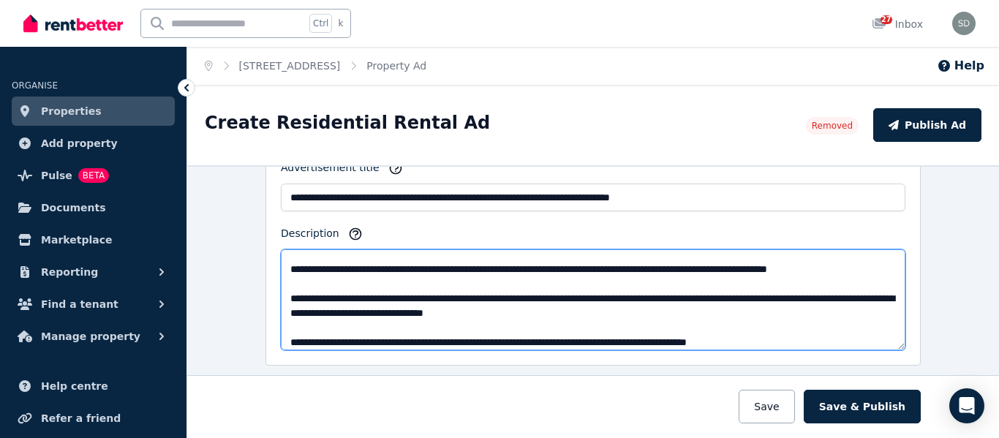
click at [540, 316] on textarea "Description" at bounding box center [593, 299] width 625 height 101
click at [741, 312] on textarea "Description" at bounding box center [593, 299] width 625 height 101
click at [368, 313] on textarea "Description" at bounding box center [593, 299] width 625 height 101
click at [644, 315] on textarea "Description" at bounding box center [593, 299] width 625 height 101
click at [644, 311] on textarea "Description" at bounding box center [593, 299] width 625 height 101
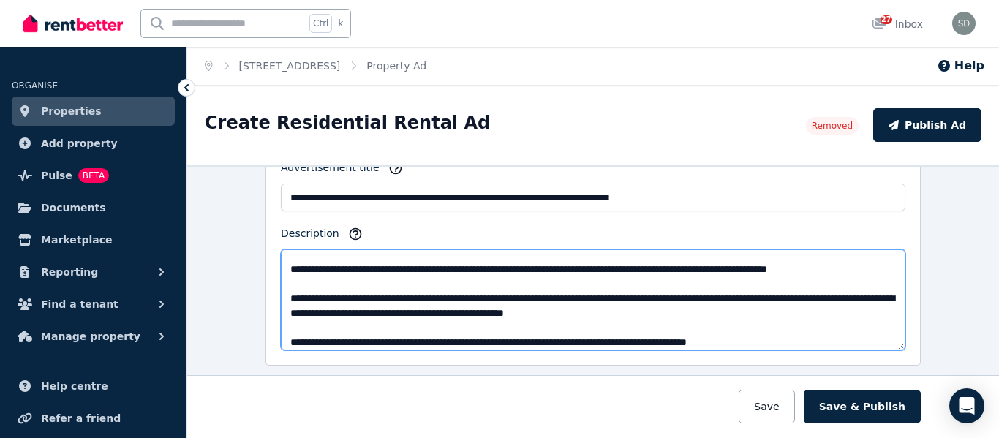
click at [642, 312] on textarea "Description" at bounding box center [593, 299] width 625 height 101
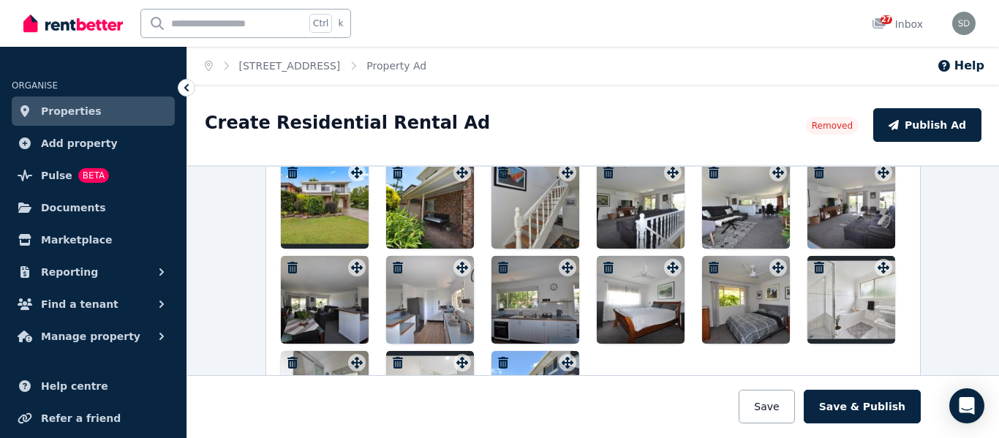
scroll to position [1687, 0]
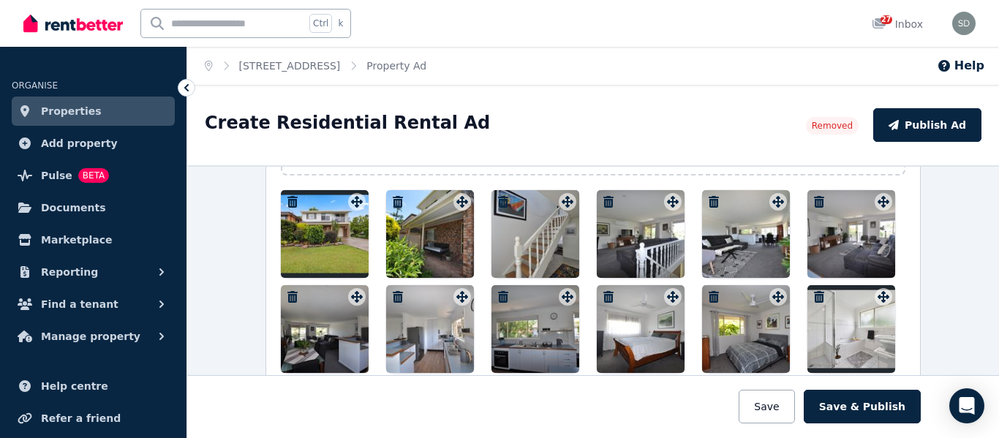
type textarea "**********"
click at [304, 249] on div at bounding box center [325, 234] width 88 height 88
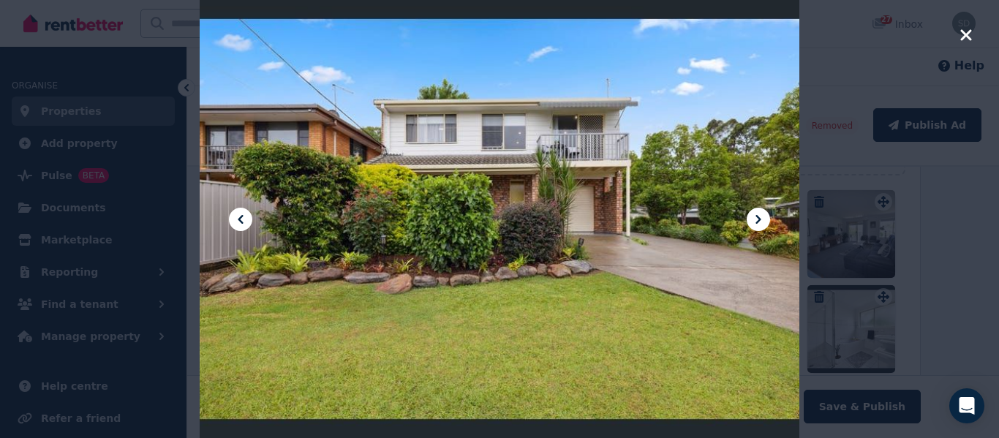
click at [763, 215] on icon at bounding box center [759, 220] width 18 height 18
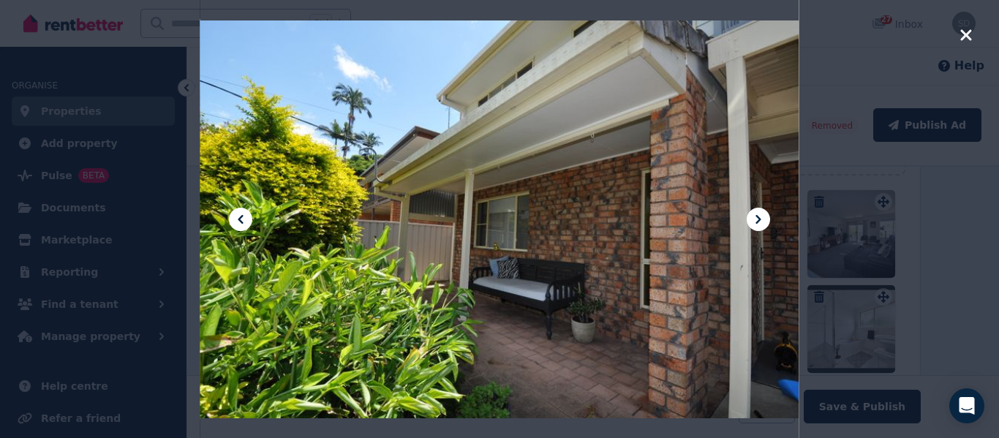
click at [763, 215] on icon at bounding box center [759, 220] width 18 height 18
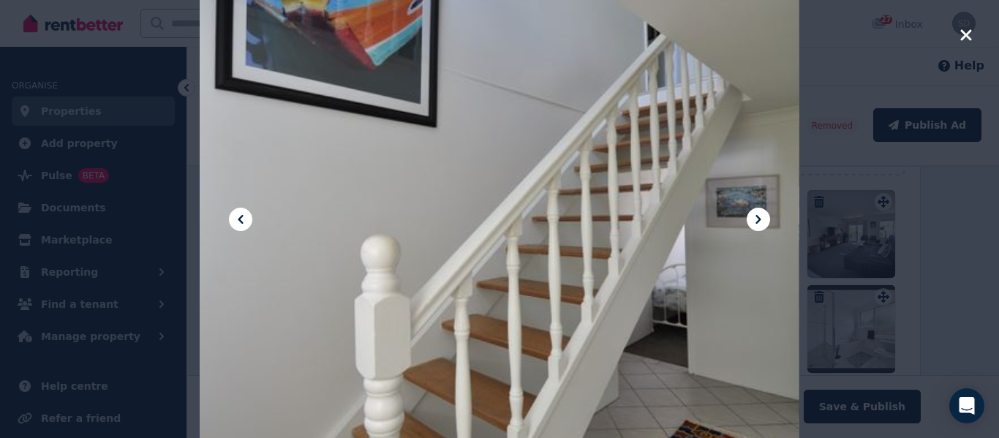
click at [763, 215] on icon at bounding box center [759, 220] width 18 height 18
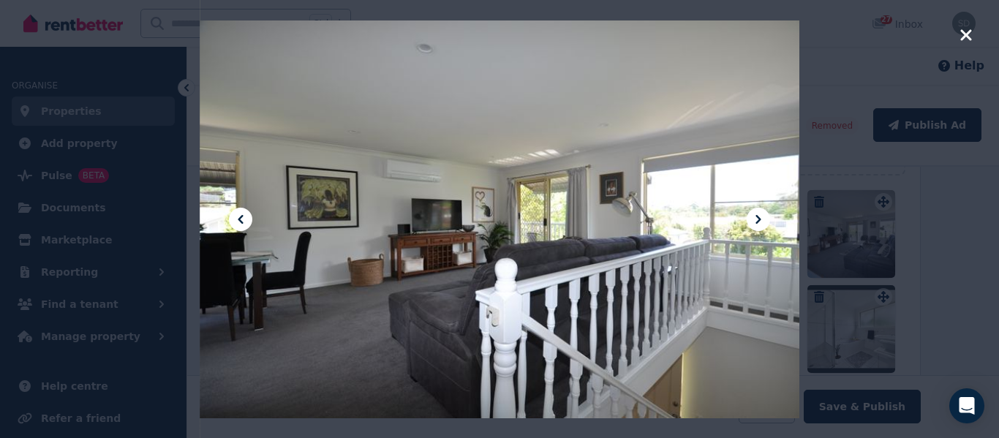
click at [761, 216] on icon at bounding box center [759, 220] width 18 height 18
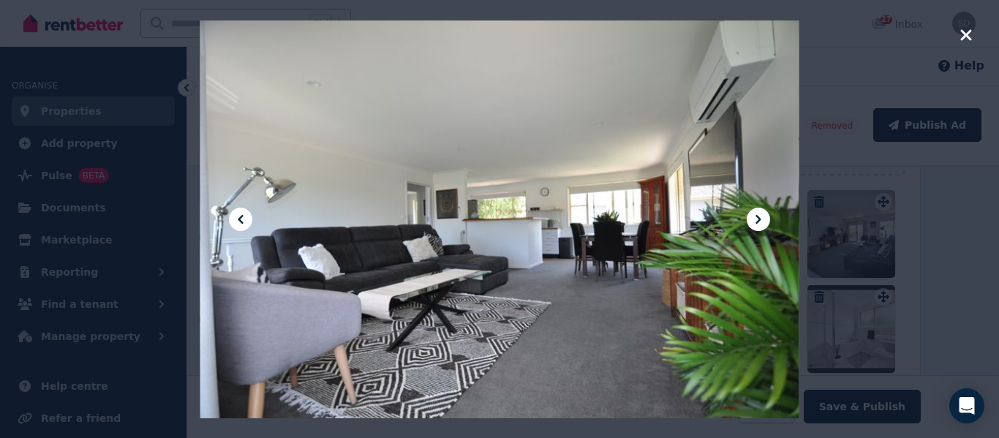
click at [761, 216] on icon at bounding box center [759, 220] width 18 height 18
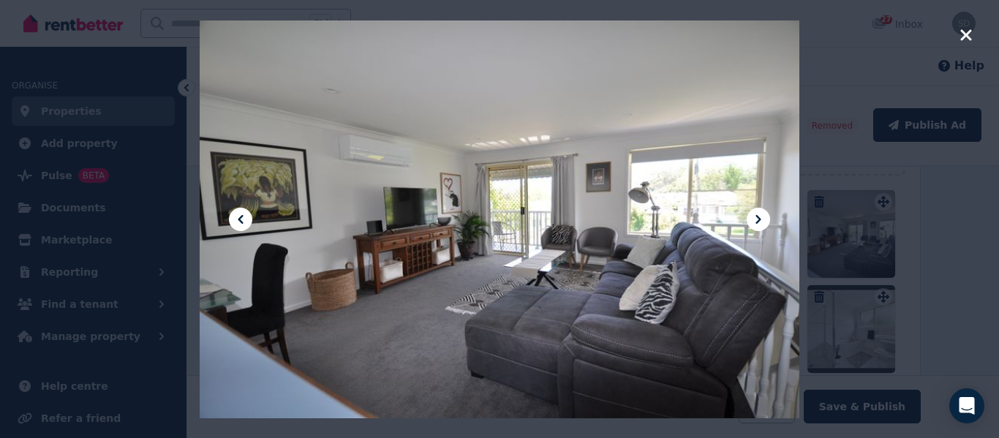
click at [761, 216] on icon at bounding box center [759, 220] width 18 height 18
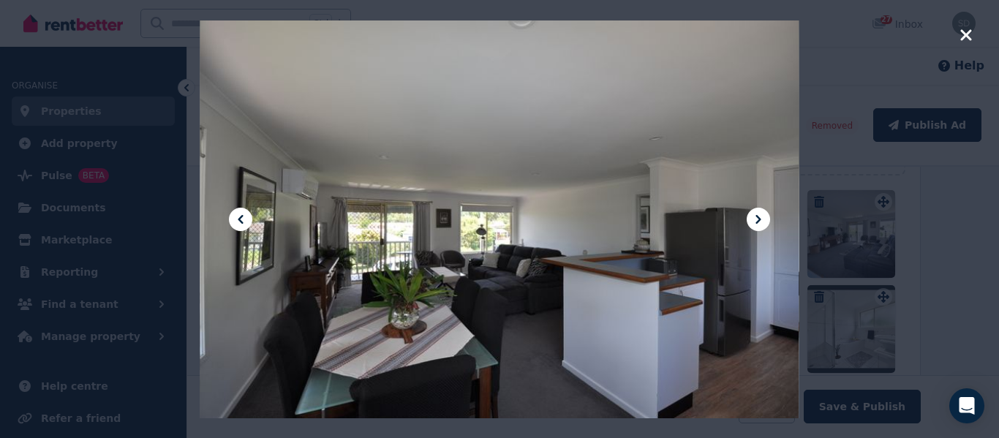
click at [761, 216] on icon at bounding box center [759, 220] width 18 height 18
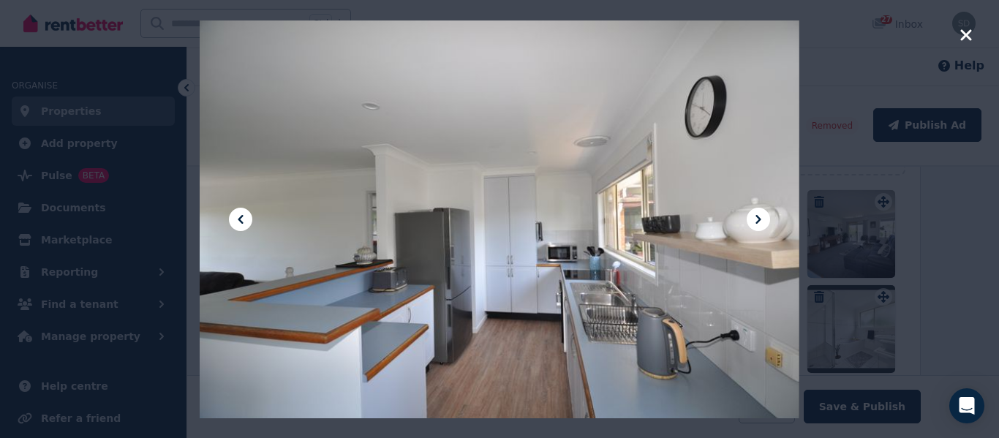
click at [761, 216] on icon at bounding box center [759, 220] width 18 height 18
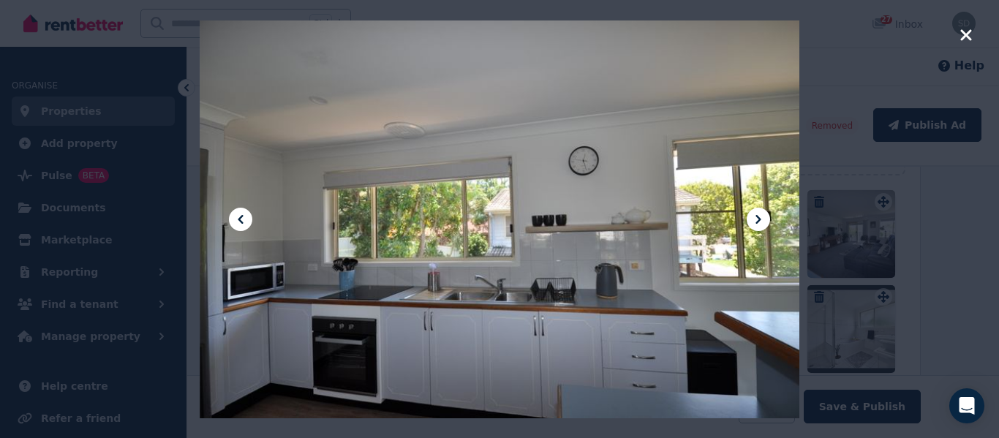
click at [761, 216] on icon at bounding box center [759, 220] width 18 height 18
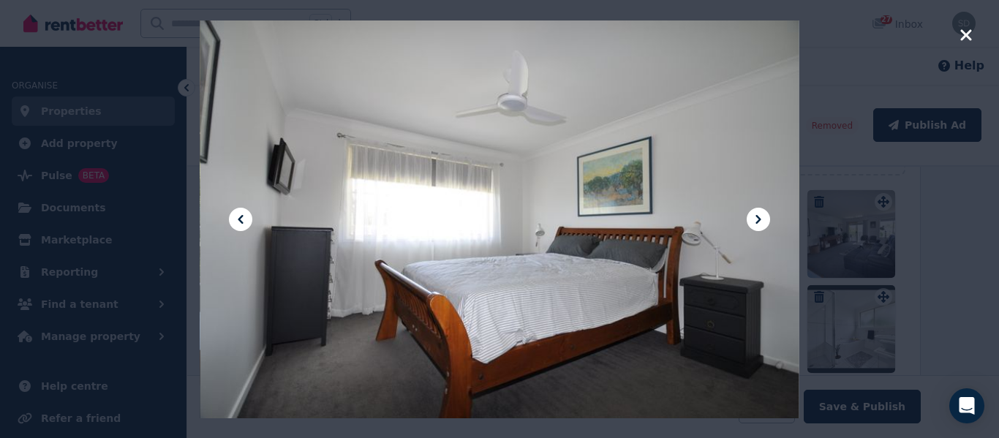
click at [761, 216] on icon at bounding box center [759, 220] width 18 height 18
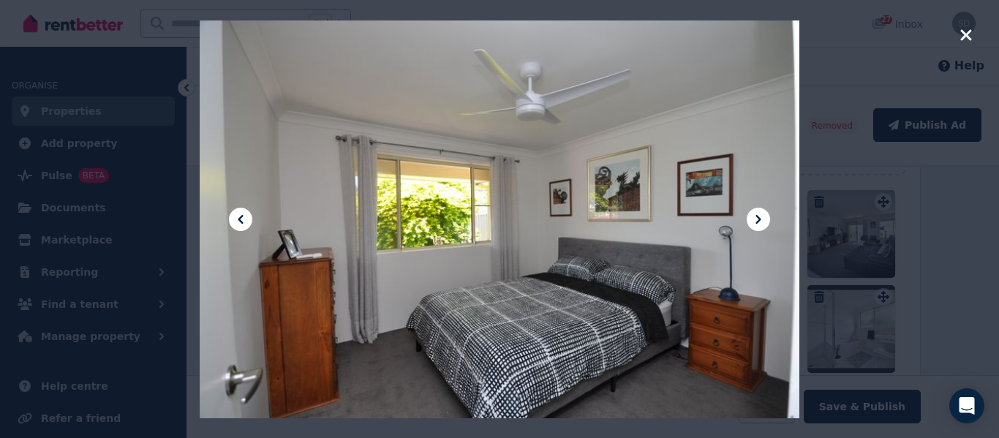
click at [761, 216] on icon at bounding box center [759, 220] width 18 height 18
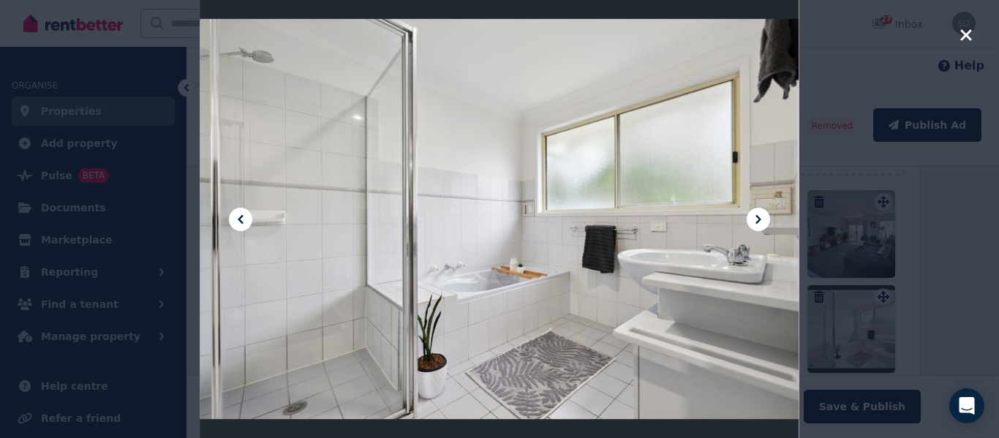
click at [761, 216] on icon at bounding box center [759, 220] width 18 height 18
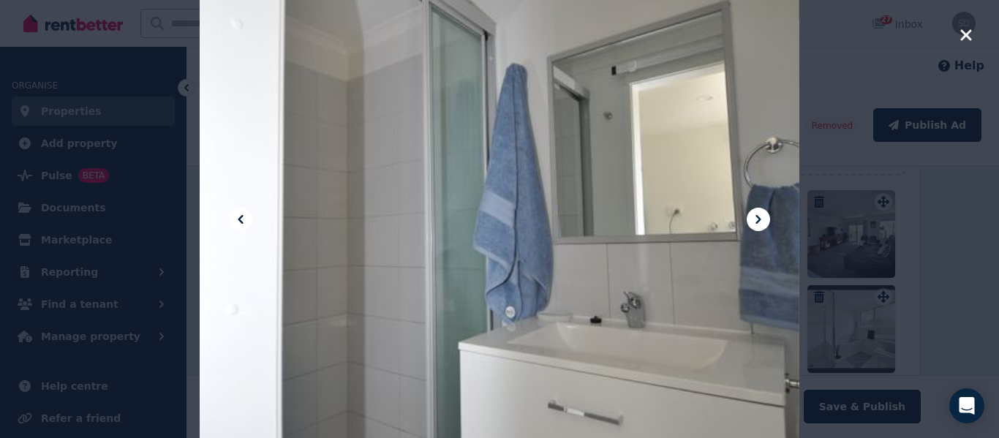
click at [761, 216] on icon at bounding box center [759, 220] width 18 height 18
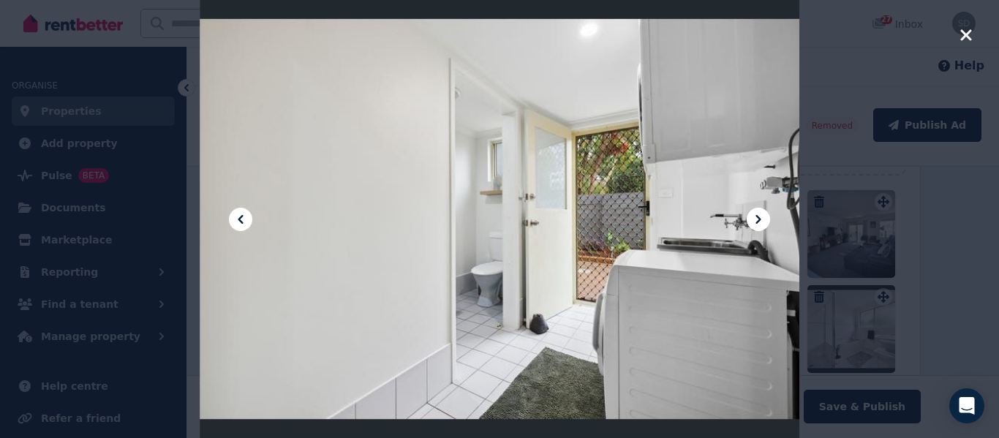
click at [761, 216] on icon at bounding box center [759, 220] width 18 height 18
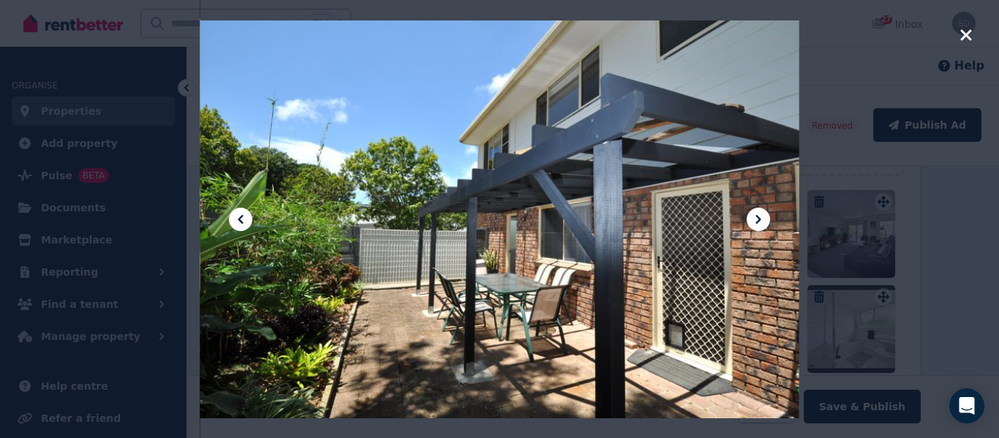
click at [761, 216] on icon at bounding box center [759, 220] width 18 height 18
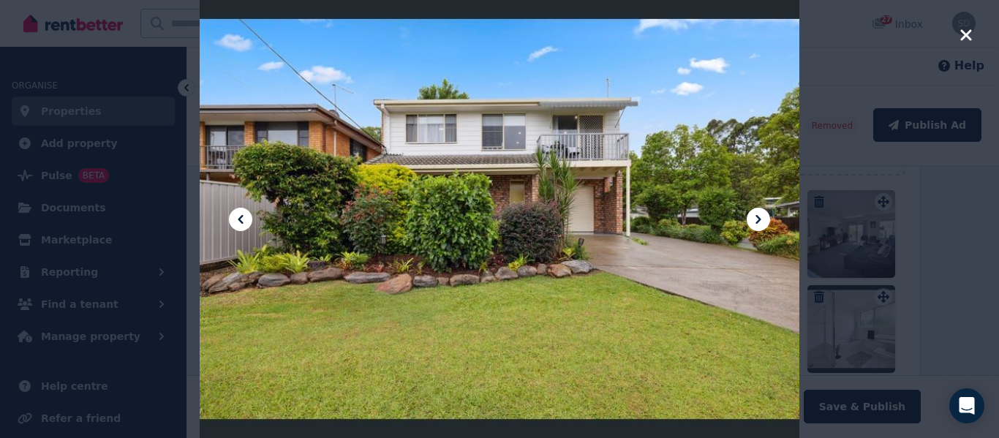
click at [761, 216] on icon at bounding box center [759, 220] width 18 height 18
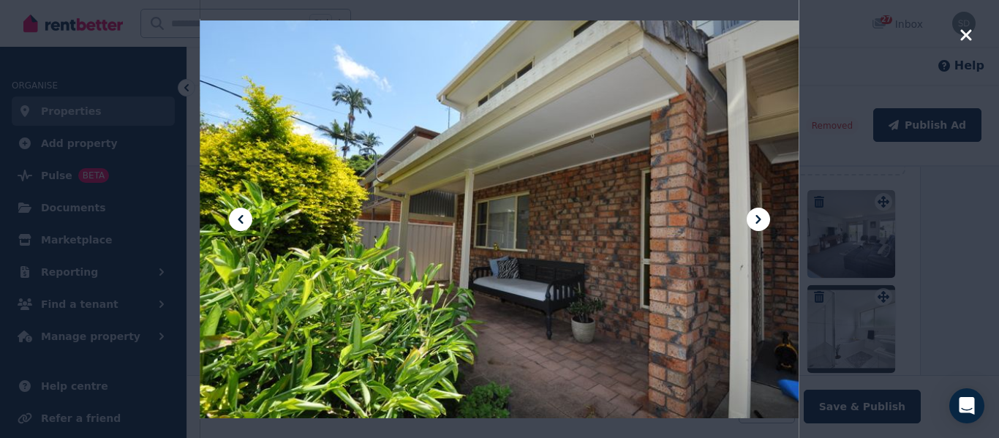
click at [761, 216] on icon at bounding box center [759, 220] width 18 height 18
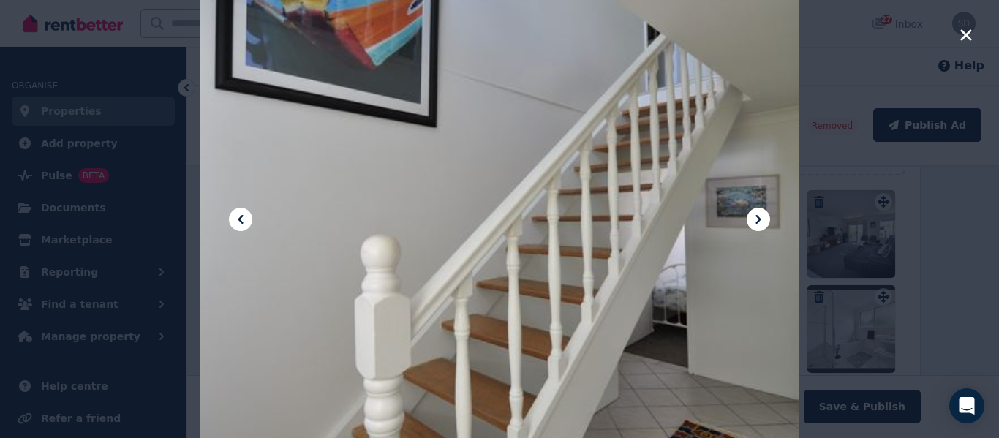
click at [761, 216] on icon at bounding box center [759, 220] width 18 height 18
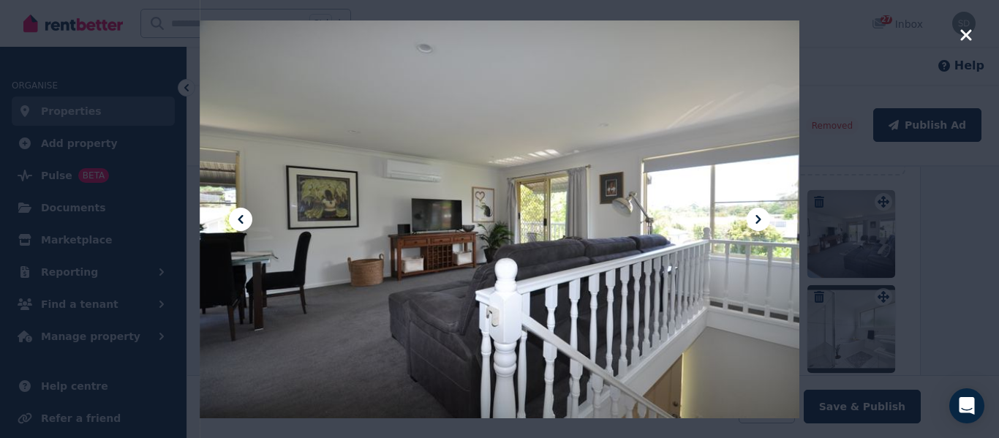
click at [761, 216] on icon at bounding box center [759, 220] width 18 height 18
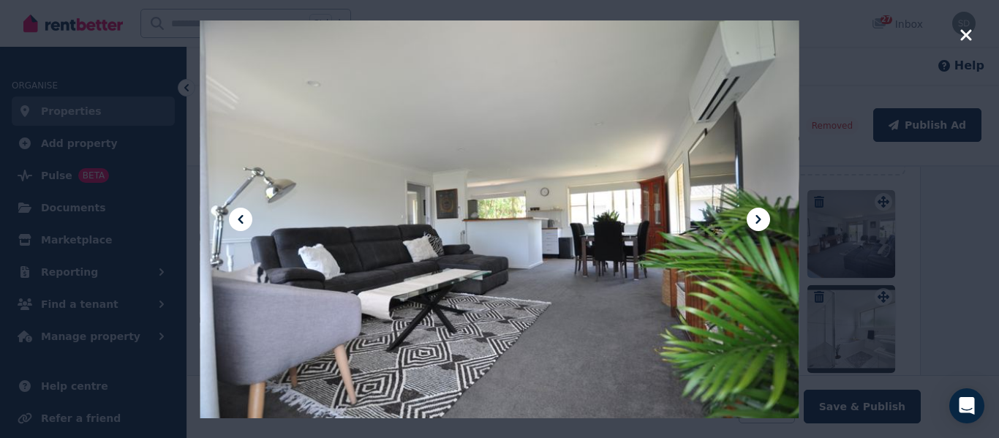
click at [761, 216] on icon at bounding box center [759, 220] width 18 height 18
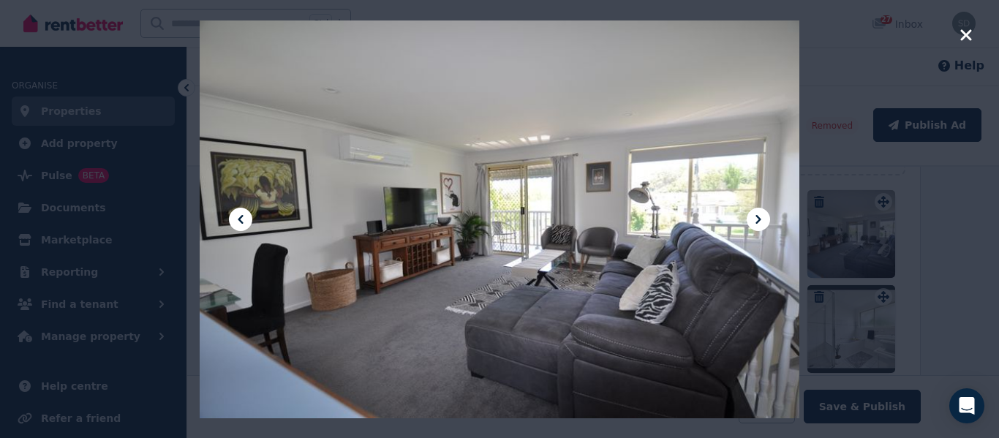
click at [761, 216] on icon at bounding box center [759, 220] width 18 height 18
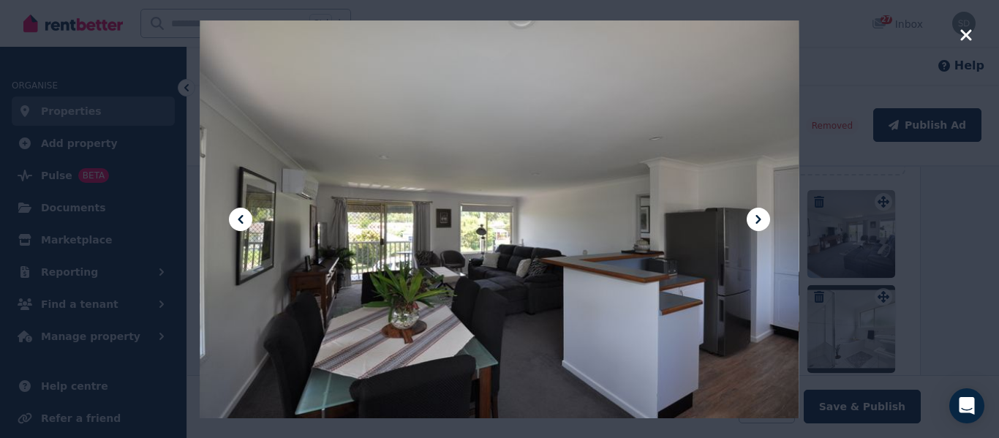
click at [761, 216] on icon at bounding box center [759, 220] width 18 height 18
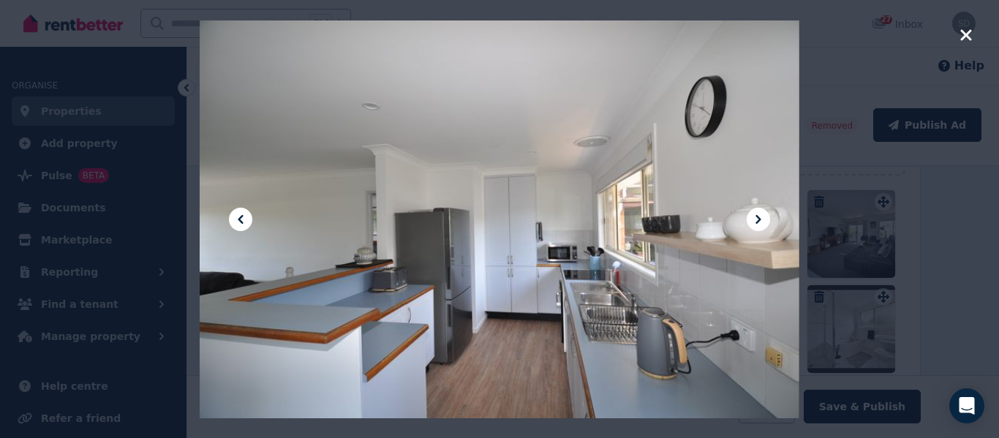
click at [761, 216] on icon at bounding box center [759, 220] width 18 height 18
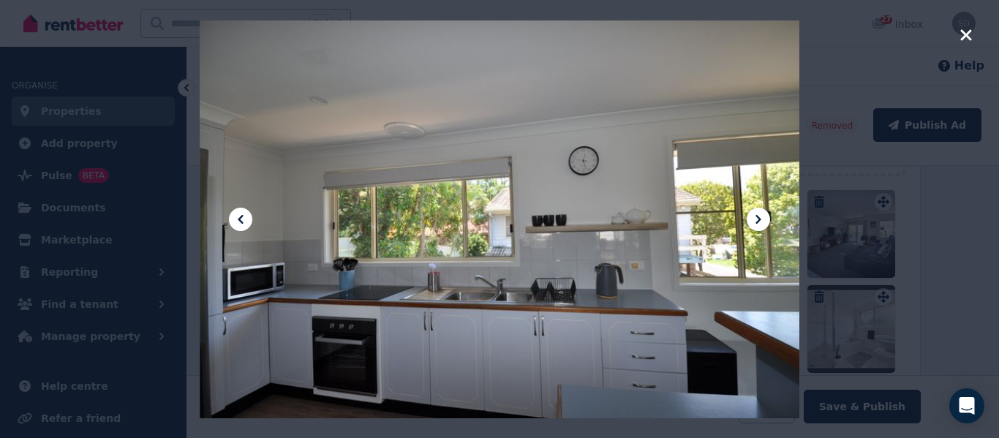
click at [761, 216] on icon at bounding box center [759, 220] width 18 height 18
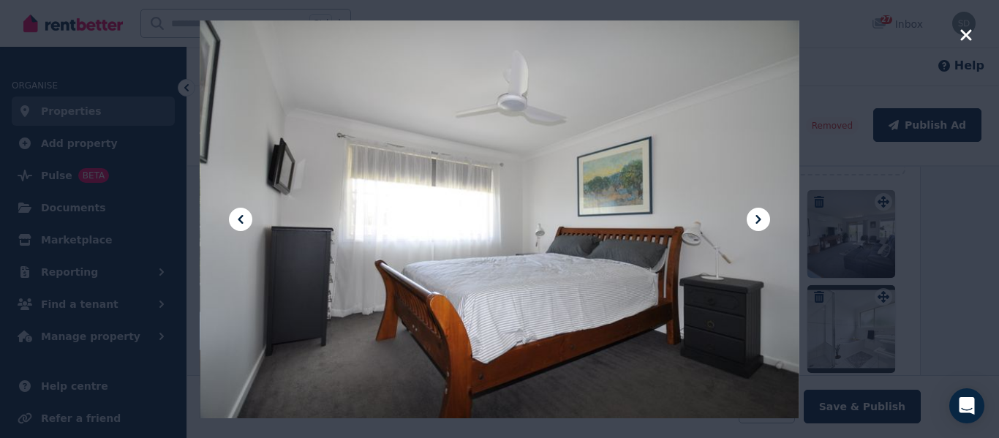
click at [761, 216] on icon at bounding box center [759, 220] width 18 height 18
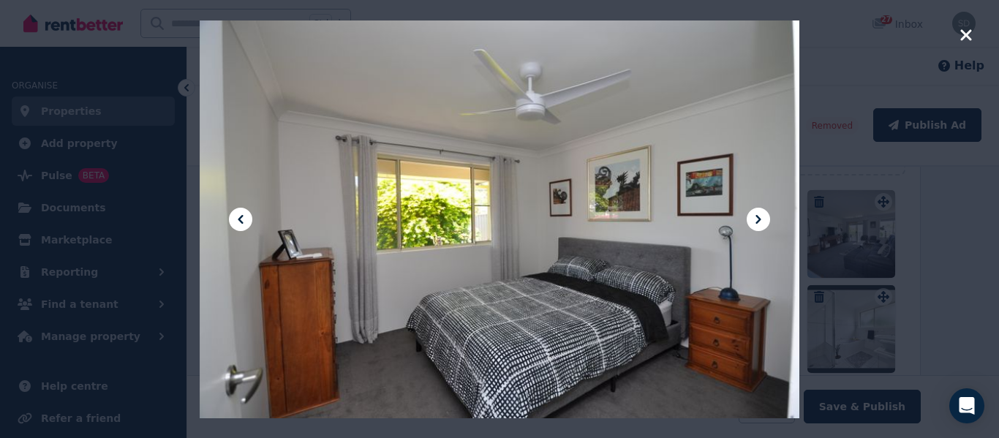
click at [761, 216] on icon at bounding box center [759, 220] width 18 height 18
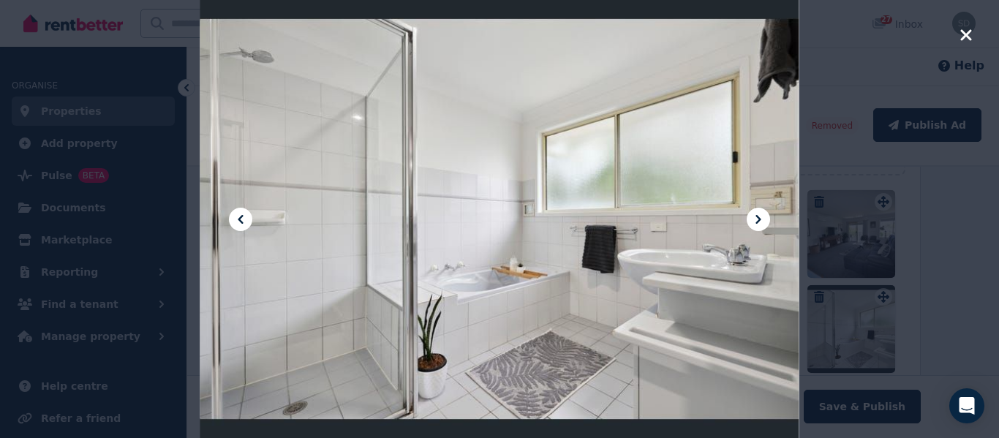
click at [761, 216] on icon at bounding box center [759, 220] width 18 height 18
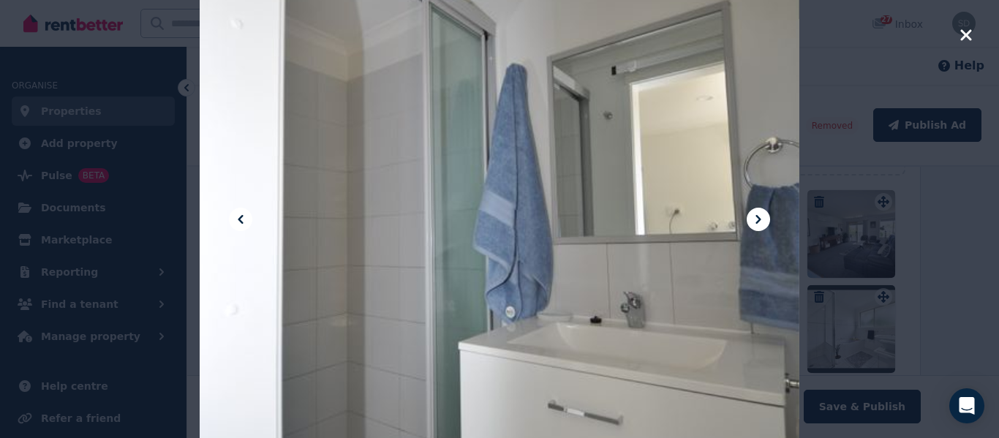
click at [761, 216] on icon at bounding box center [759, 220] width 18 height 18
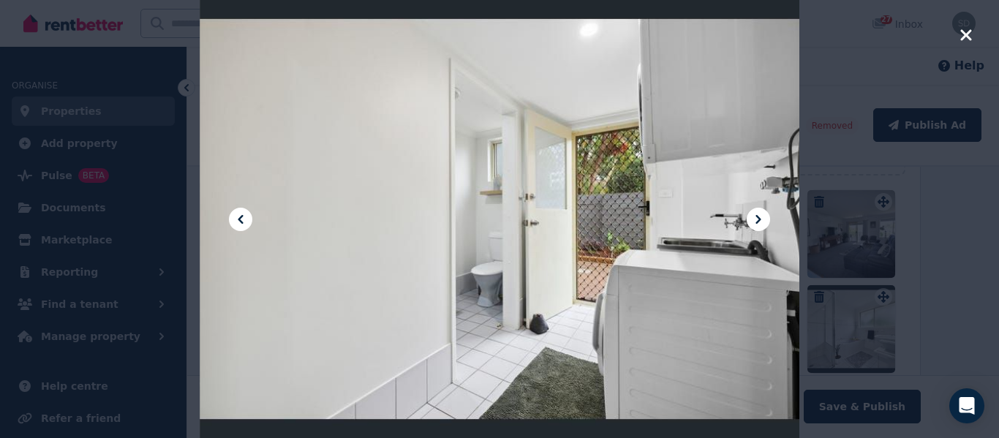
click at [761, 216] on icon at bounding box center [759, 220] width 18 height 18
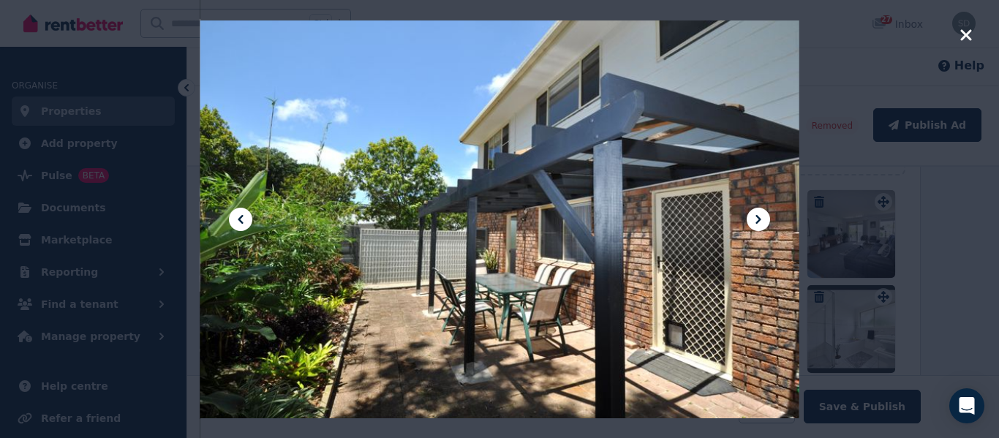
click at [761, 216] on icon at bounding box center [759, 220] width 18 height 18
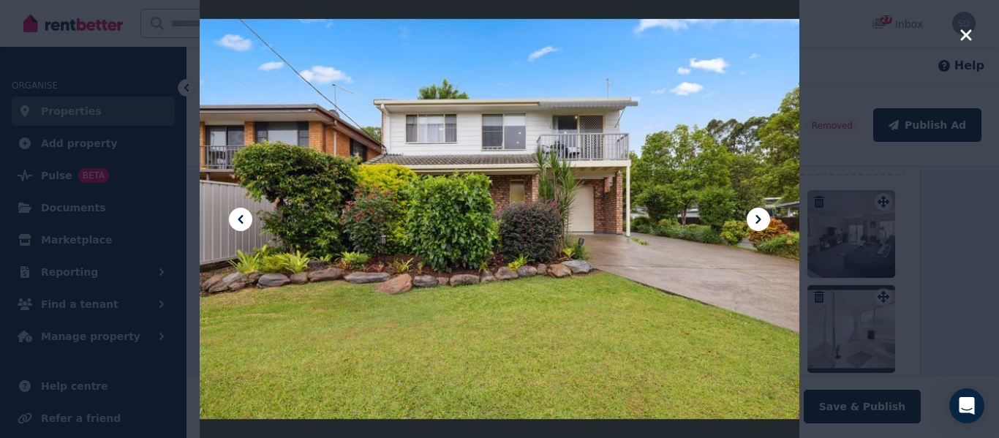
click at [761, 216] on icon at bounding box center [759, 220] width 18 height 18
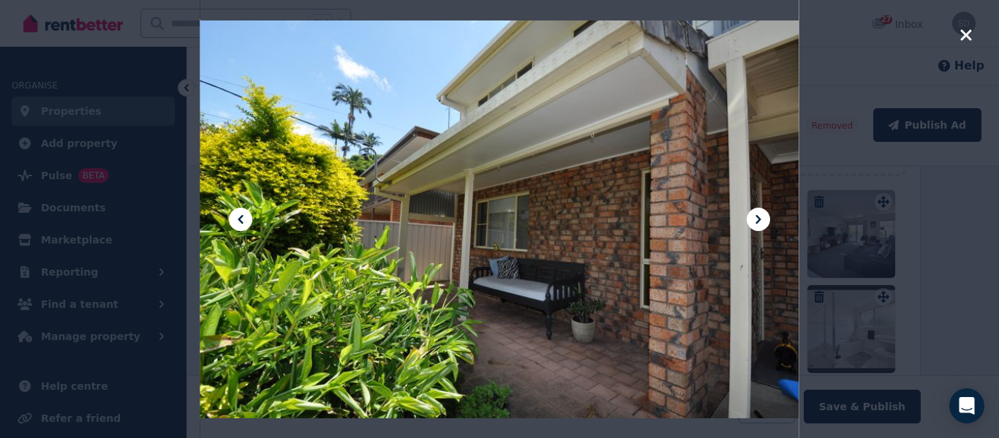
click at [966, 38] on icon "button" at bounding box center [966, 35] width 13 height 18
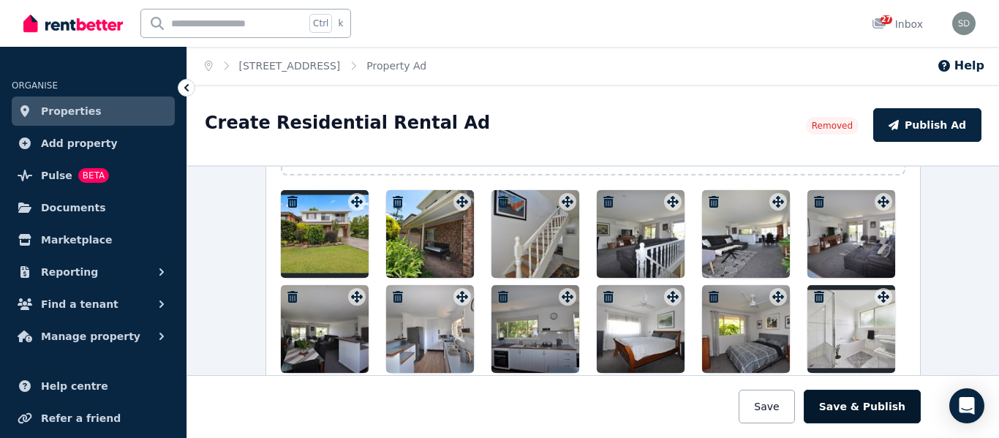
click at [878, 400] on button "Save & Publish" at bounding box center [862, 407] width 117 height 34
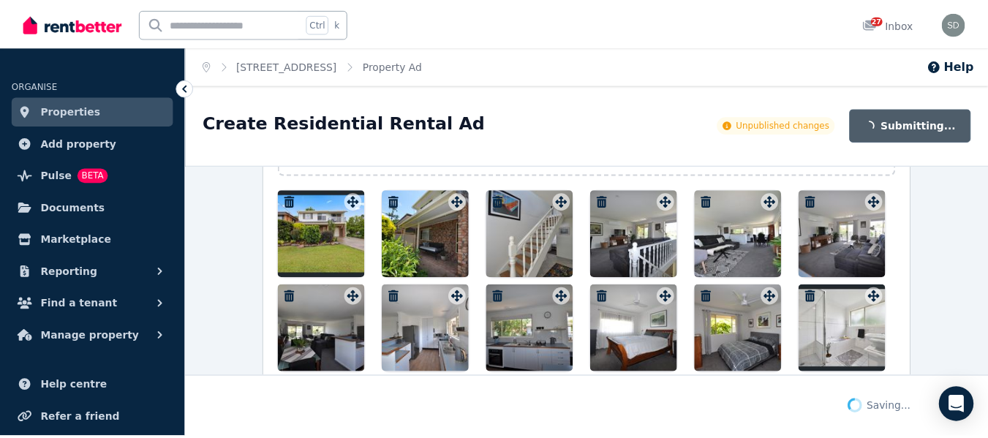
scroll to position [1868, 0]
